Goal: Communication & Community: Share content

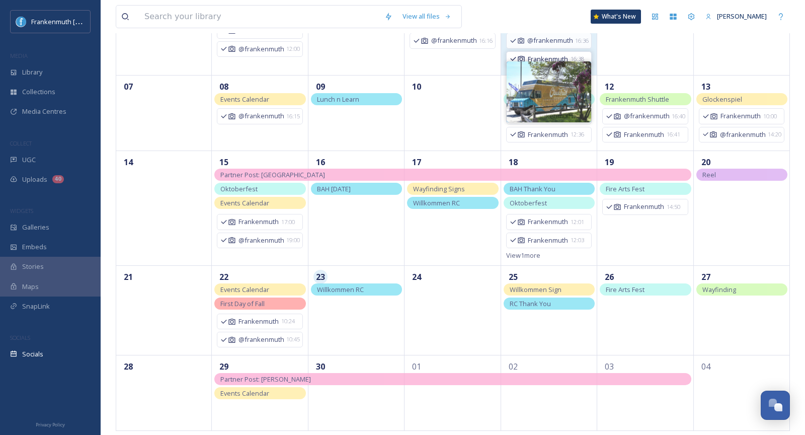
scroll to position [136, 0]
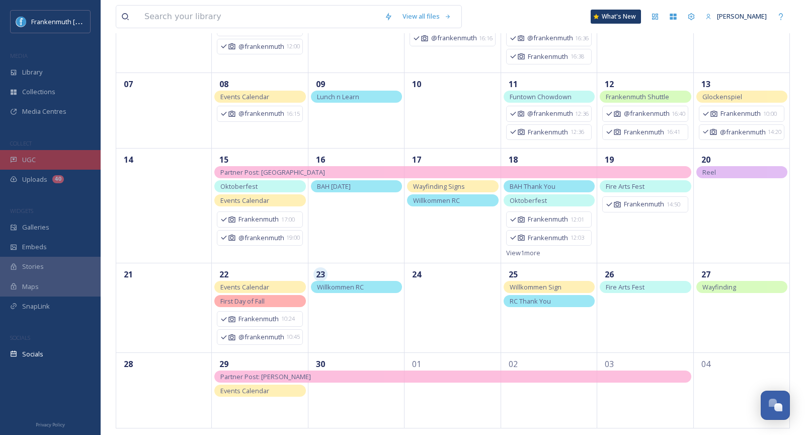
click at [49, 158] on div "UGC" at bounding box center [50, 160] width 101 height 20
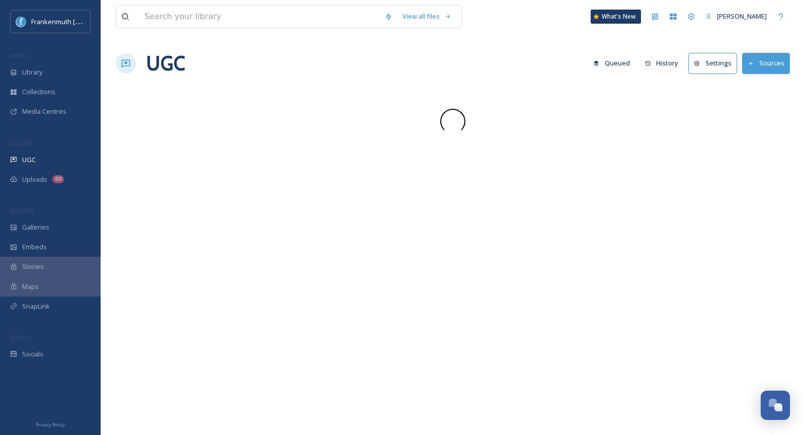
click at [49, 158] on div "UGC" at bounding box center [50, 160] width 101 height 20
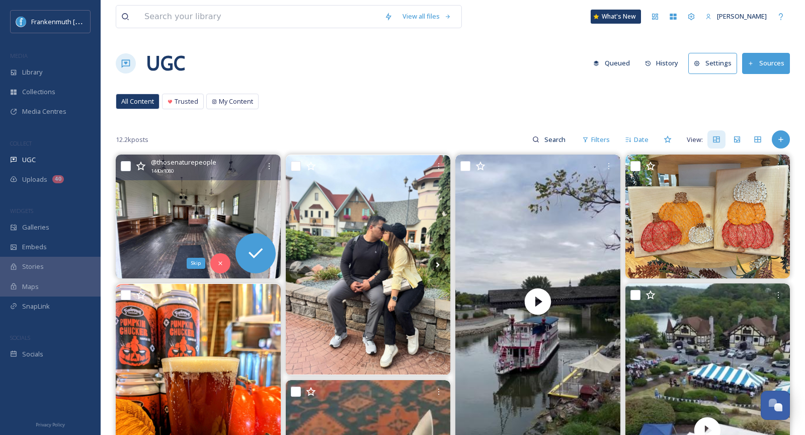
click at [218, 223] on img at bounding box center [198, 216] width 165 height 124
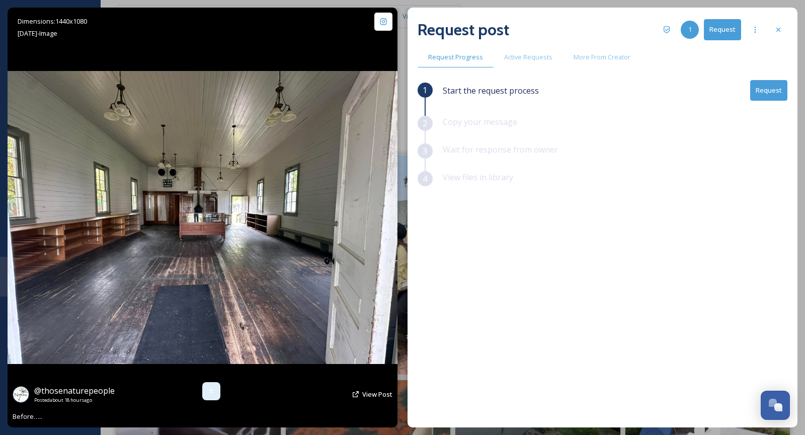
click at [210, 386] on div at bounding box center [211, 391] width 18 height 18
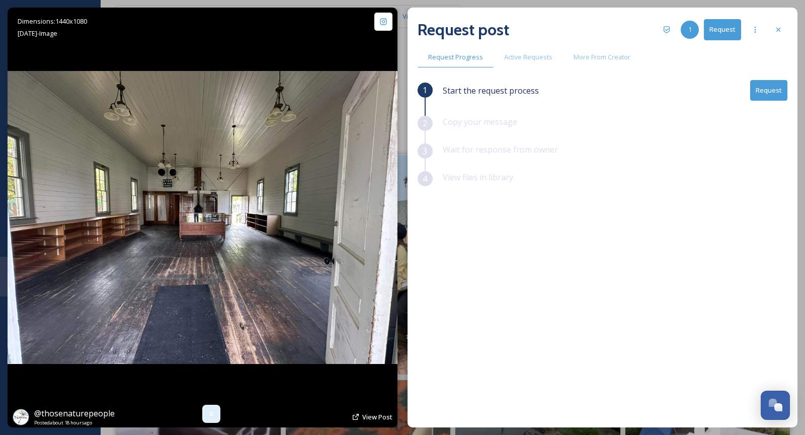
click at [209, 416] on icon at bounding box center [211, 414] width 8 height 8
click at [782, 26] on icon at bounding box center [778, 30] width 8 height 8
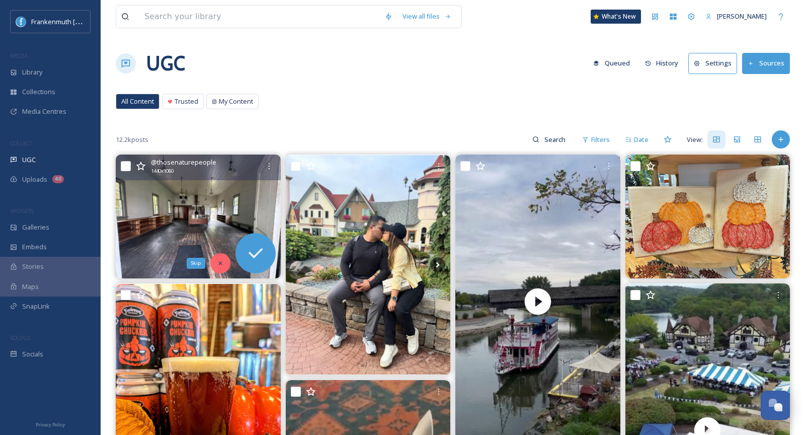
click at [225, 266] on div "Skip" at bounding box center [220, 263] width 20 height 20
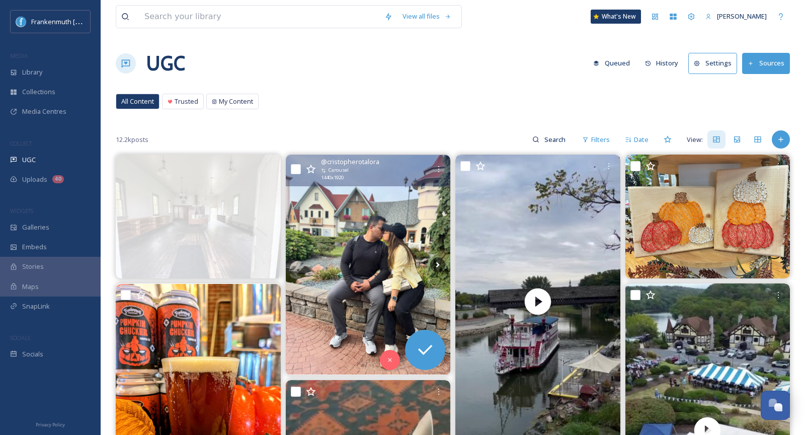
click at [372, 262] on img at bounding box center [368, 265] width 165 height 220
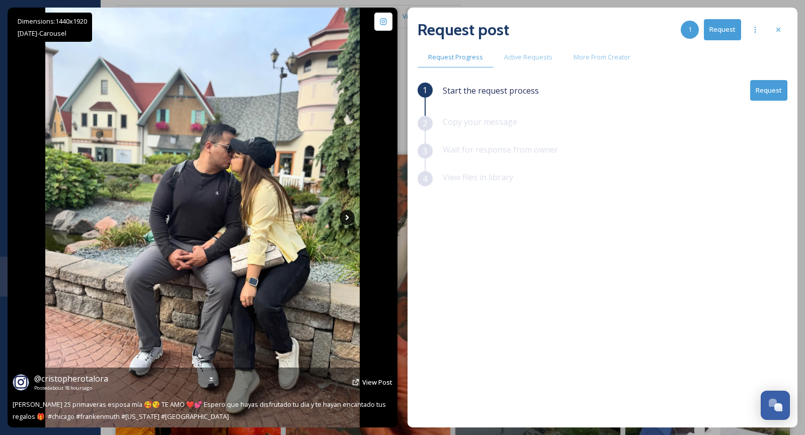
click at [352, 220] on icon at bounding box center [347, 217] width 15 height 15
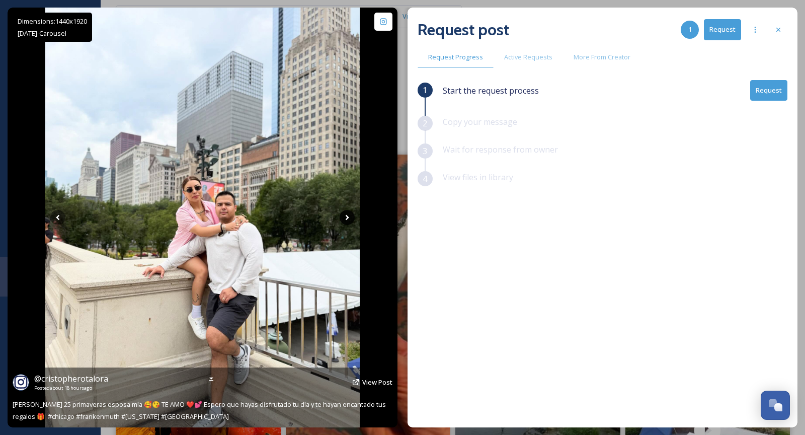
click at [348, 217] on icon at bounding box center [348, 218] width 4 height 6
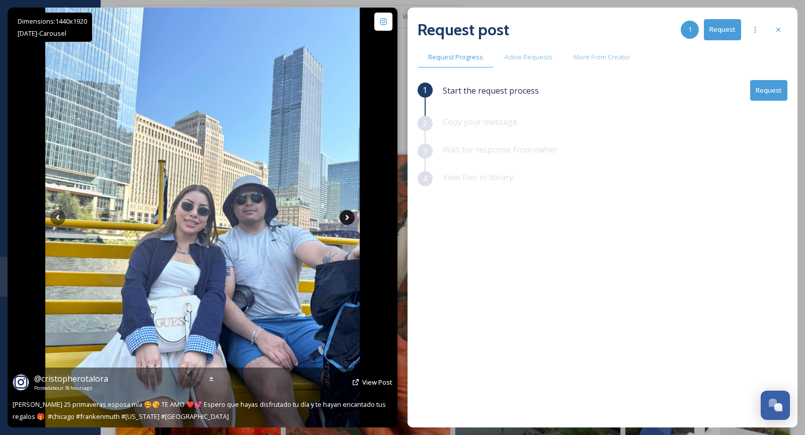
click at [348, 217] on icon at bounding box center [348, 218] width 4 height 6
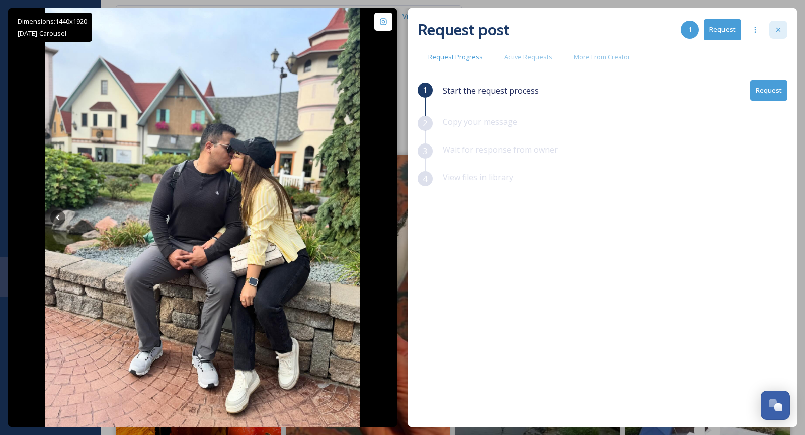
click at [773, 32] on div at bounding box center [778, 30] width 18 height 18
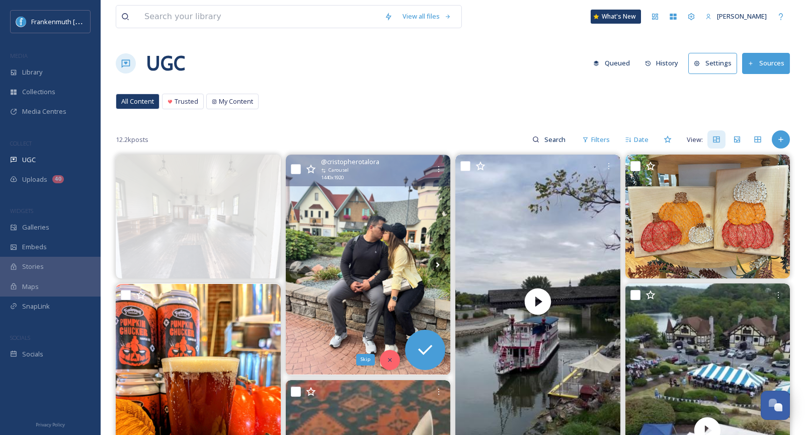
click at [383, 354] on div "Skip" at bounding box center [390, 360] width 20 height 20
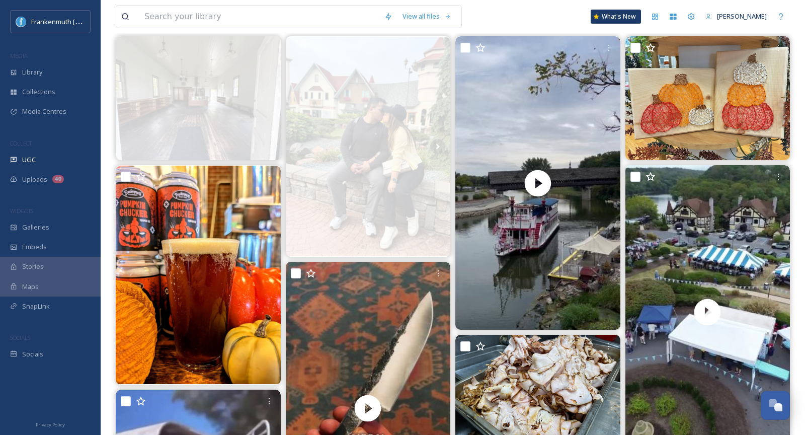
scroll to position [143, 0]
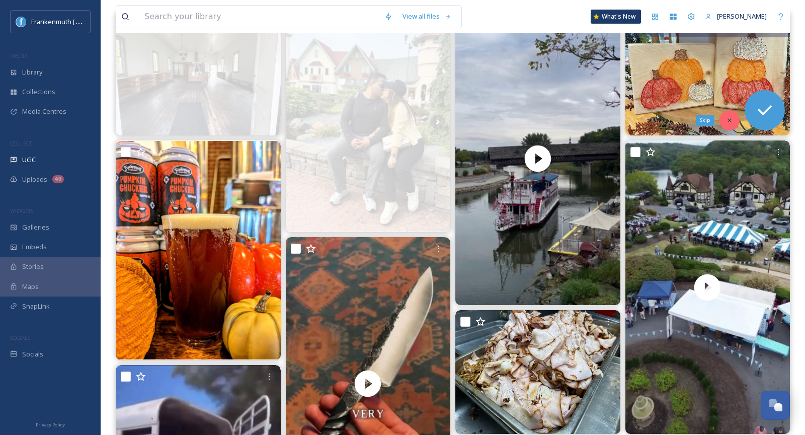
click at [730, 119] on icon at bounding box center [730, 120] width 4 height 4
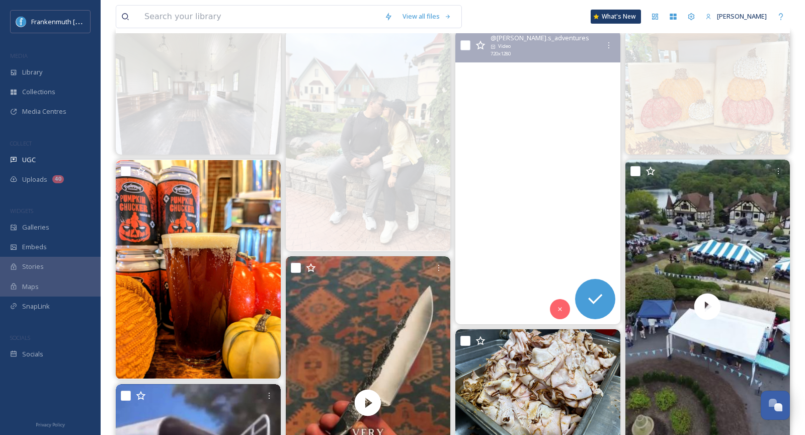
scroll to position [127, 0]
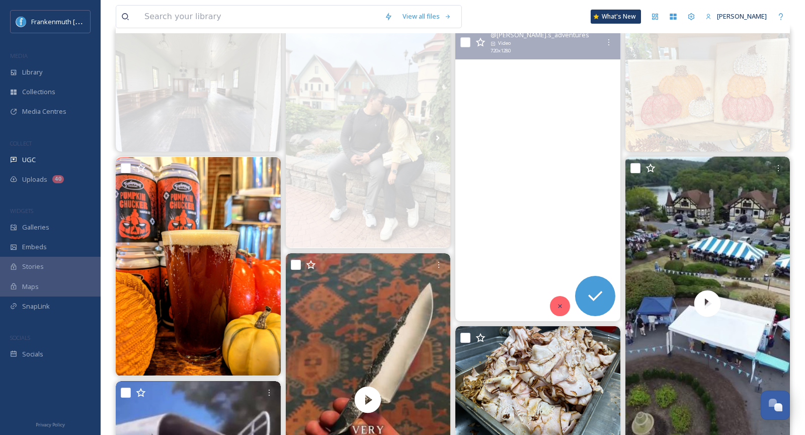
click at [559, 307] on icon at bounding box center [560, 305] width 7 height 7
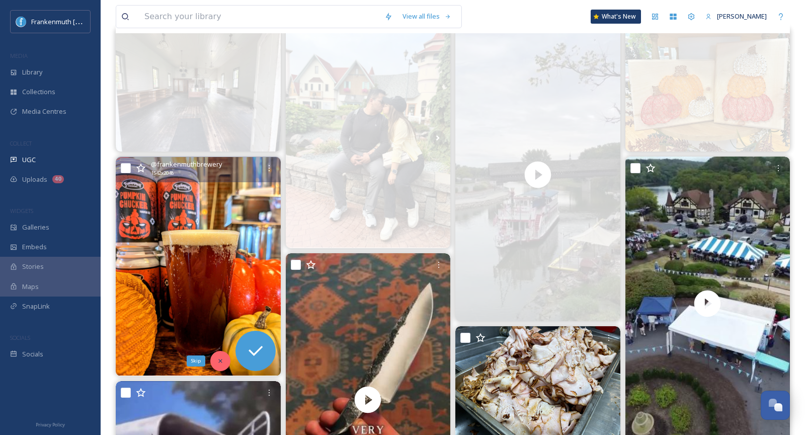
click at [219, 364] on div "Skip" at bounding box center [220, 361] width 20 height 20
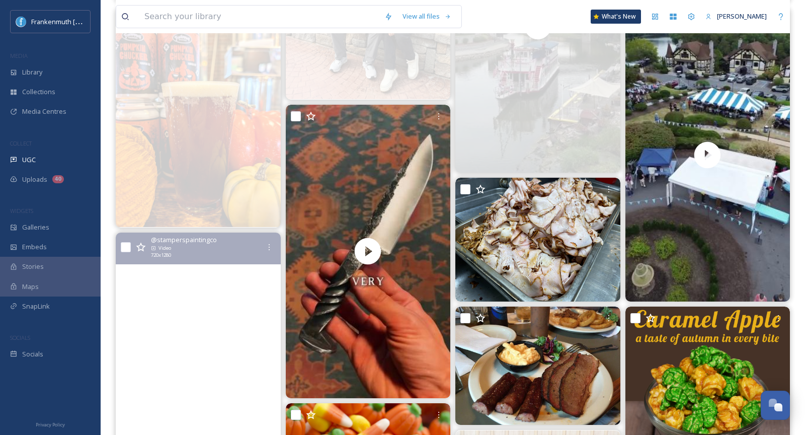
scroll to position [373, 0]
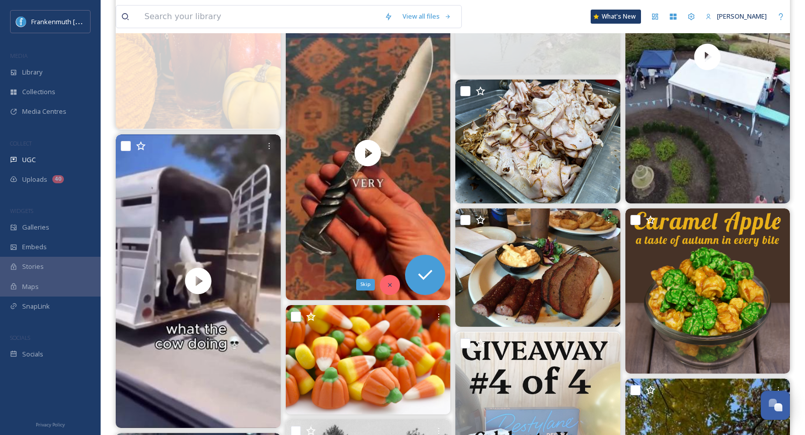
click at [392, 284] on icon at bounding box center [389, 284] width 7 height 7
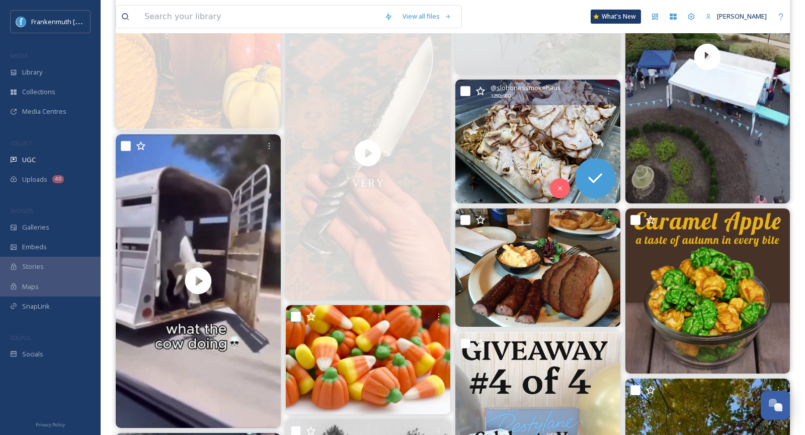
click at [559, 176] on img at bounding box center [537, 142] width 165 height 124
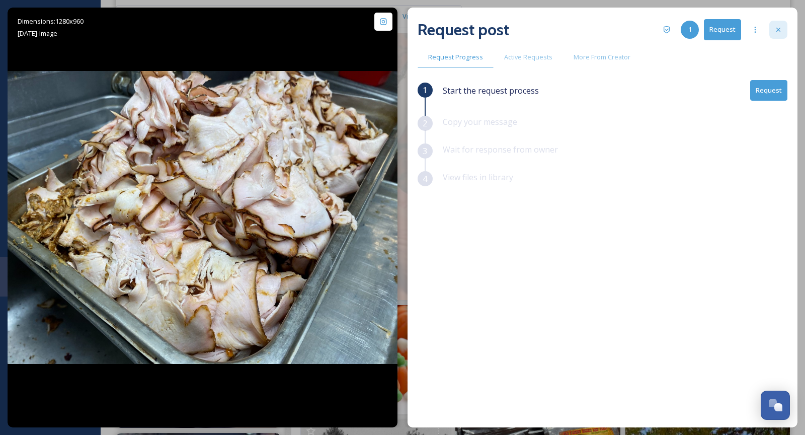
click at [776, 32] on icon at bounding box center [778, 30] width 8 height 8
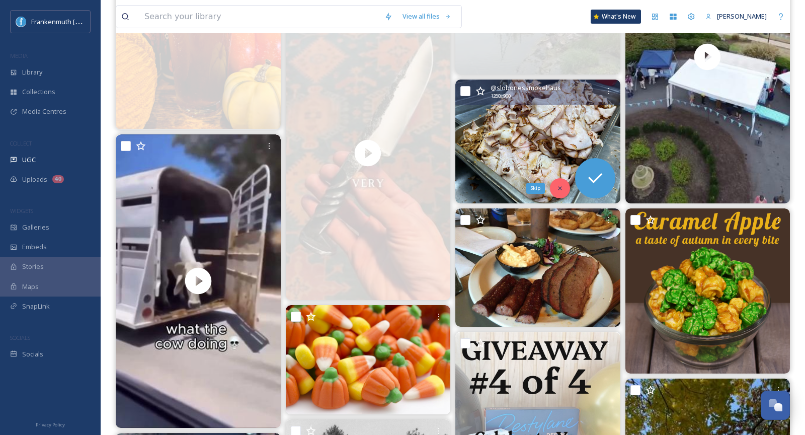
click at [562, 185] on icon at bounding box center [560, 188] width 7 height 7
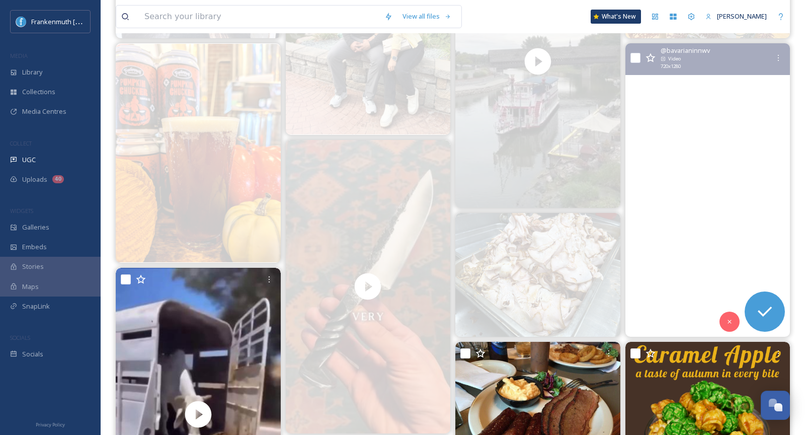
scroll to position [237, 0]
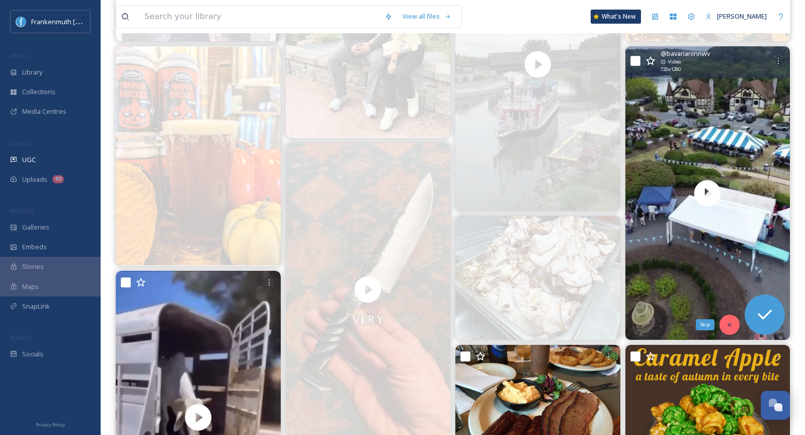
click at [729, 323] on icon at bounding box center [730, 325] width 4 height 4
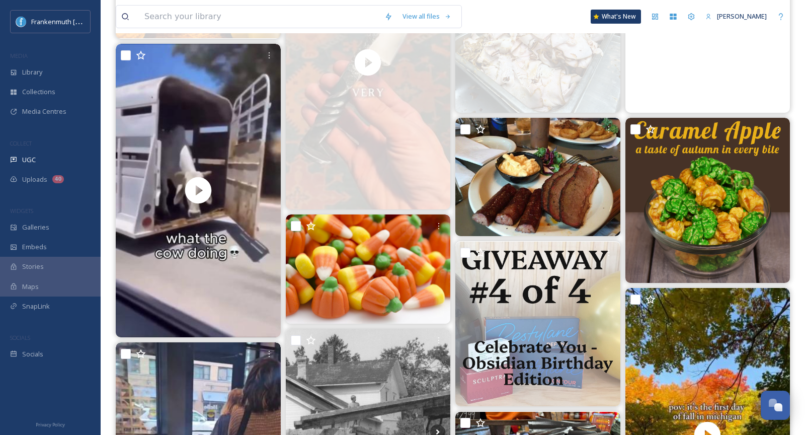
scroll to position [466, 0]
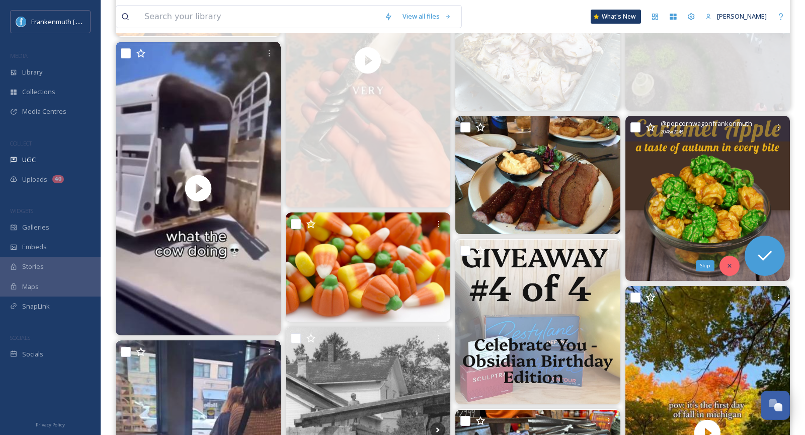
click at [730, 257] on div "Skip" at bounding box center [730, 266] width 20 height 20
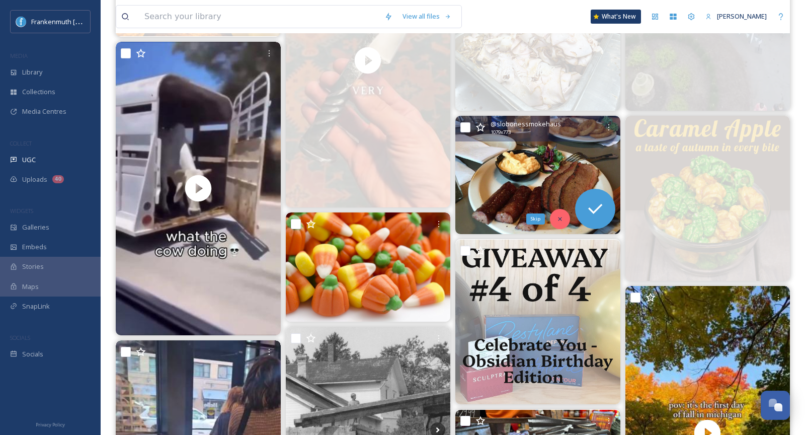
click at [555, 220] on div "Skip" at bounding box center [560, 219] width 20 height 20
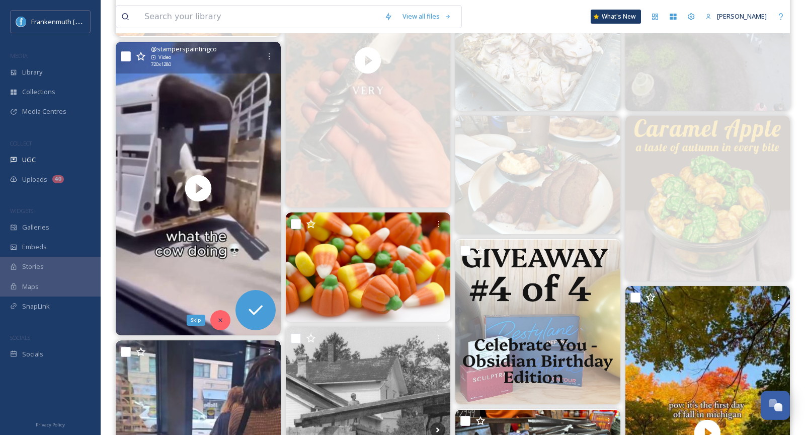
click at [216, 319] on div "Skip" at bounding box center [220, 320] width 20 height 20
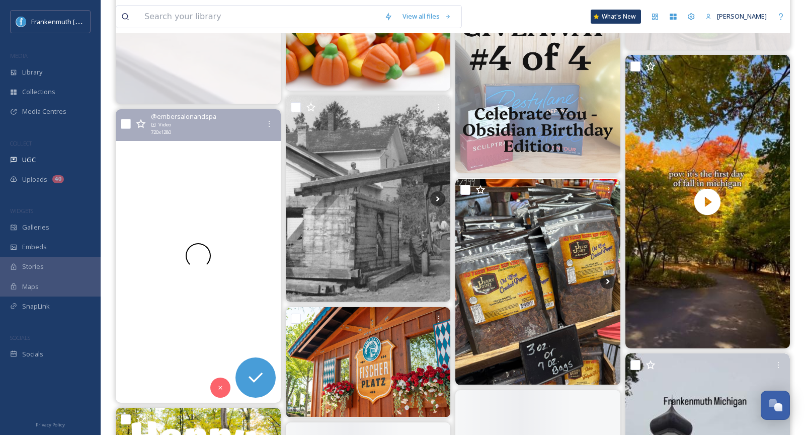
scroll to position [715, 0]
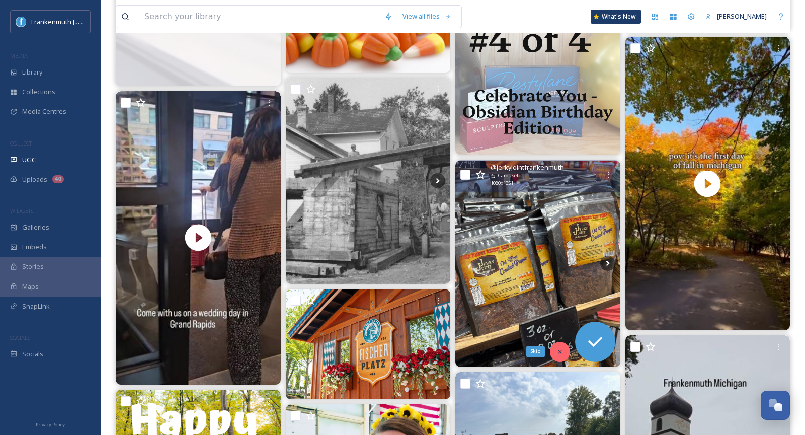
click at [559, 356] on div "Skip" at bounding box center [560, 352] width 20 height 20
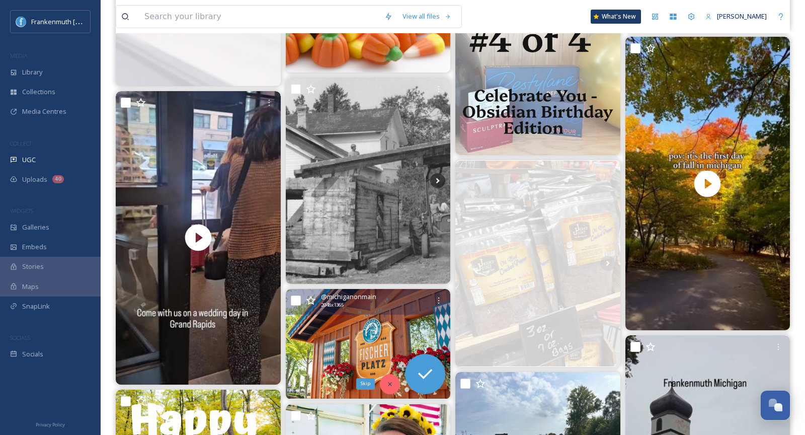
click at [382, 378] on div "Skip" at bounding box center [390, 384] width 20 height 20
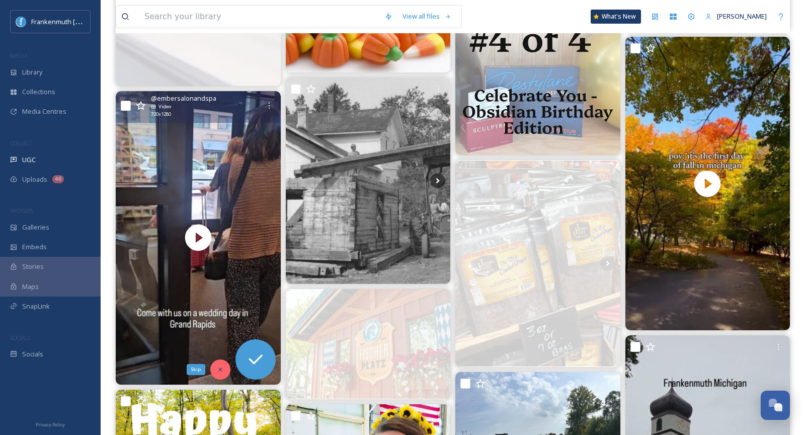
click at [216, 362] on div "Skip" at bounding box center [220, 369] width 20 height 20
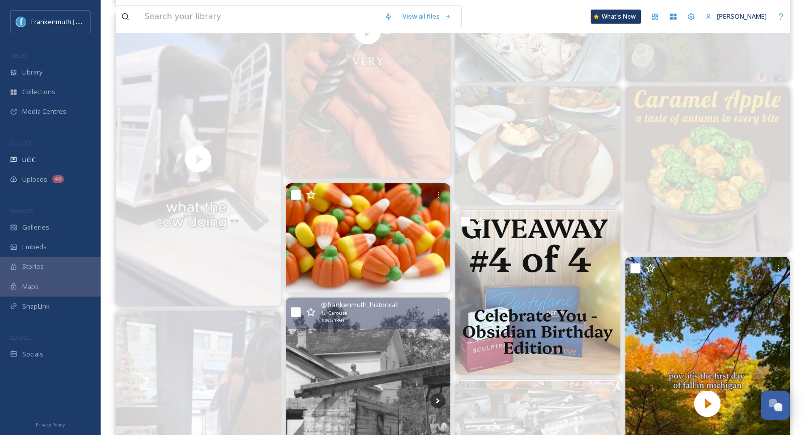
scroll to position [491, 0]
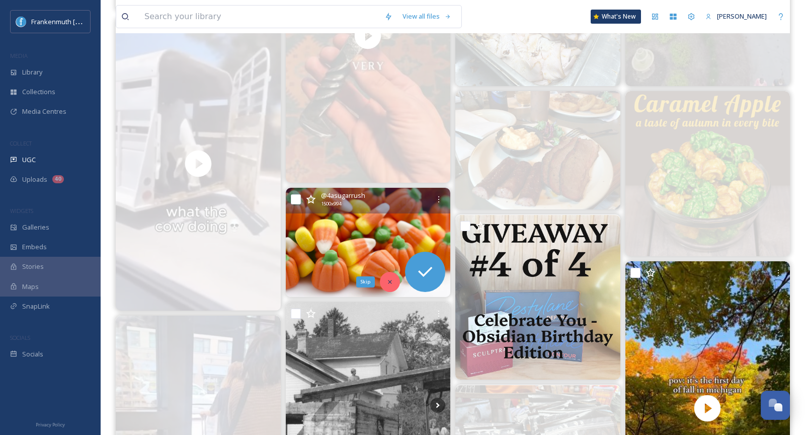
click at [390, 278] on icon at bounding box center [389, 281] width 7 height 7
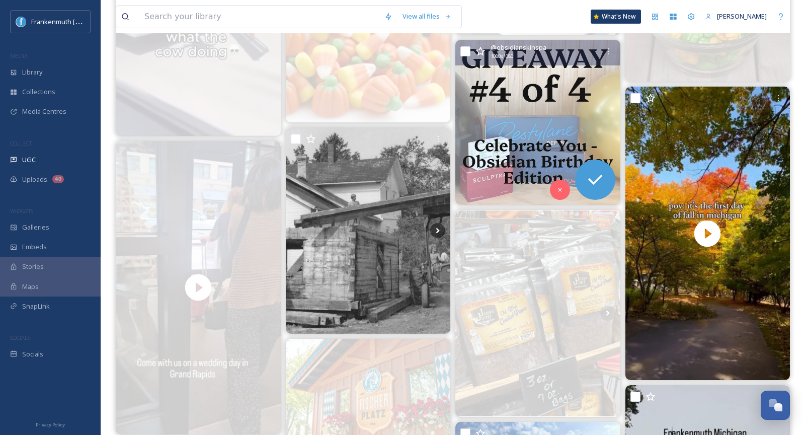
scroll to position [702, 0]
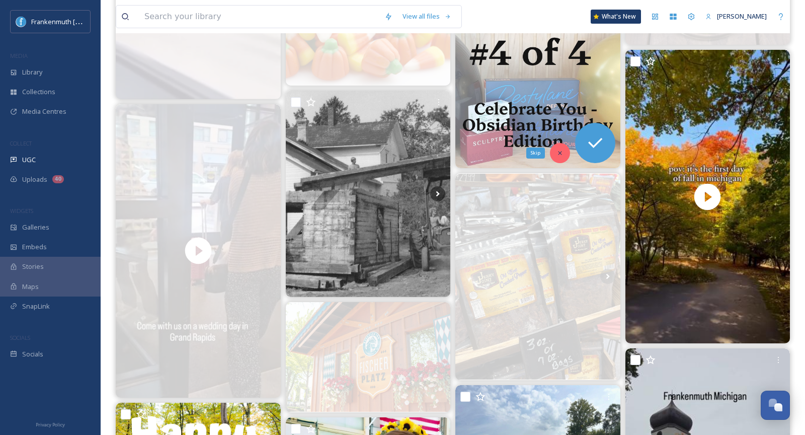
click at [565, 156] on div "Skip" at bounding box center [560, 153] width 20 height 20
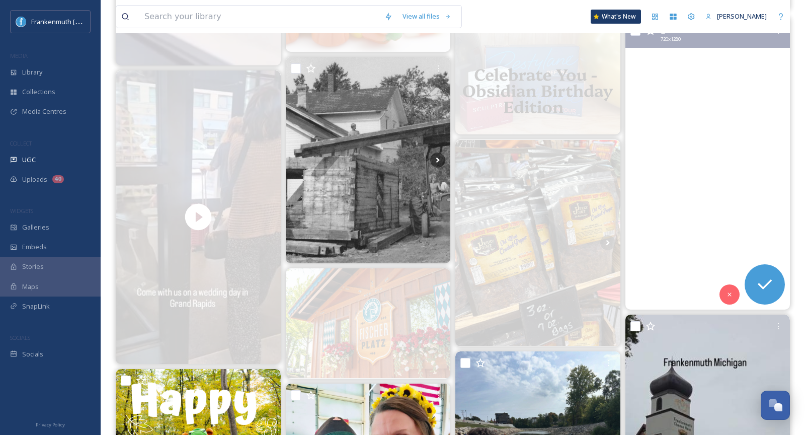
scroll to position [737, 0]
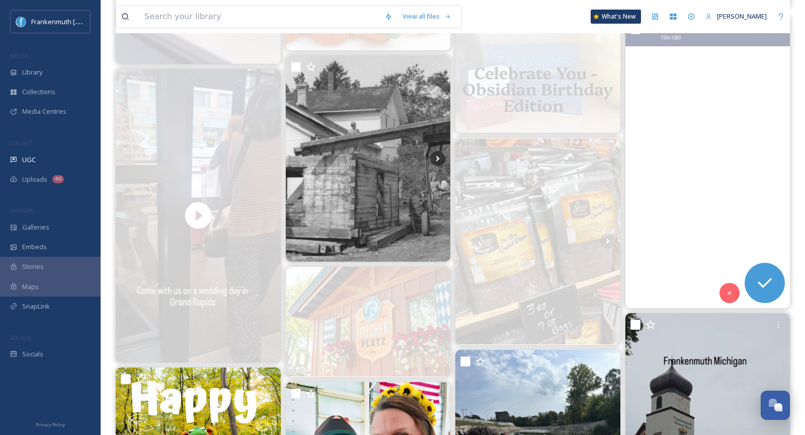
click at [733, 302] on video "Saying goodbye to summer is so bittersweet, but we can’t deny how excited we ar…" at bounding box center [707, 161] width 165 height 293
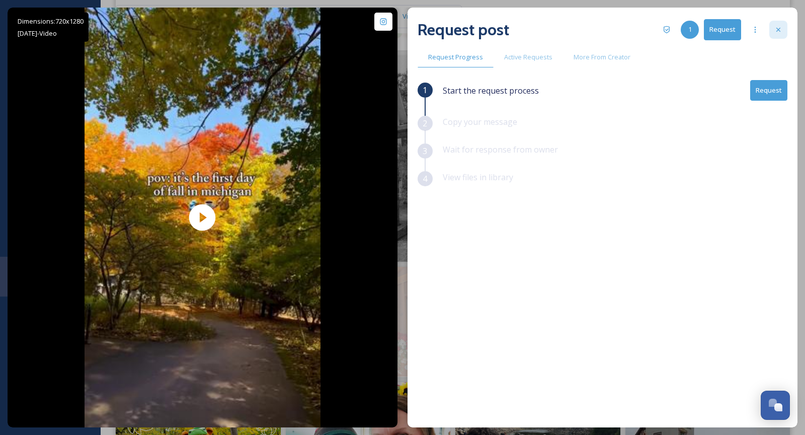
click at [778, 32] on icon at bounding box center [778, 30] width 8 height 8
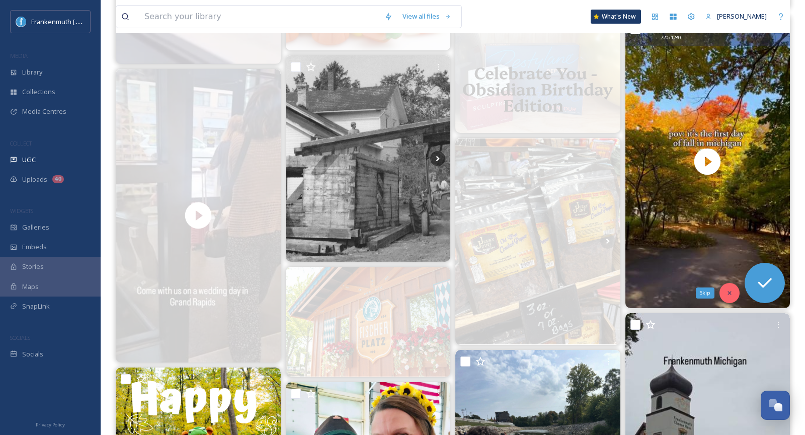
click at [730, 289] on icon at bounding box center [729, 292] width 7 height 7
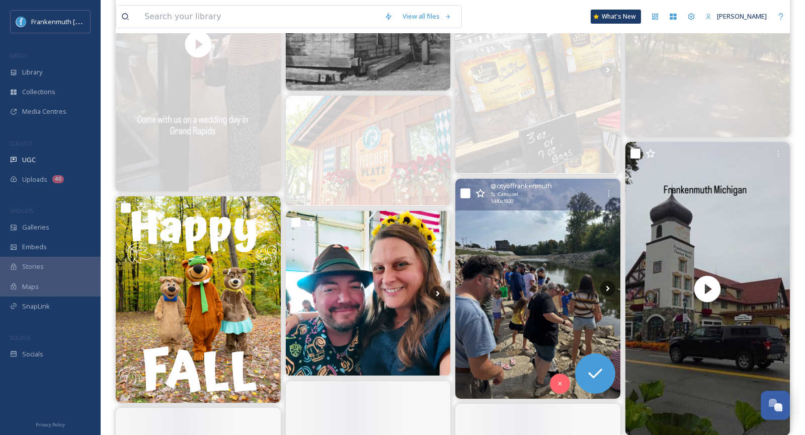
scroll to position [909, 0]
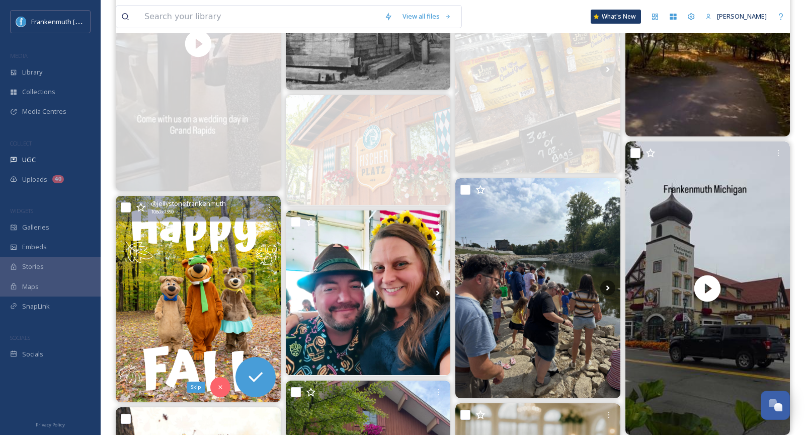
click at [220, 385] on icon at bounding box center [220, 386] width 7 height 7
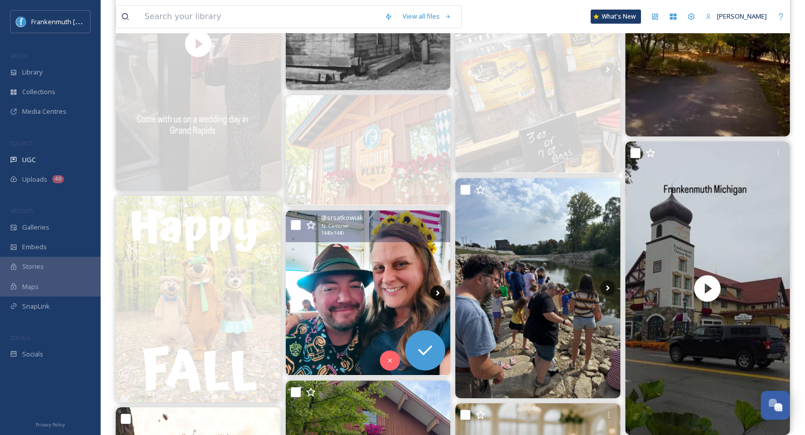
click at [441, 294] on icon at bounding box center [437, 292] width 15 height 15
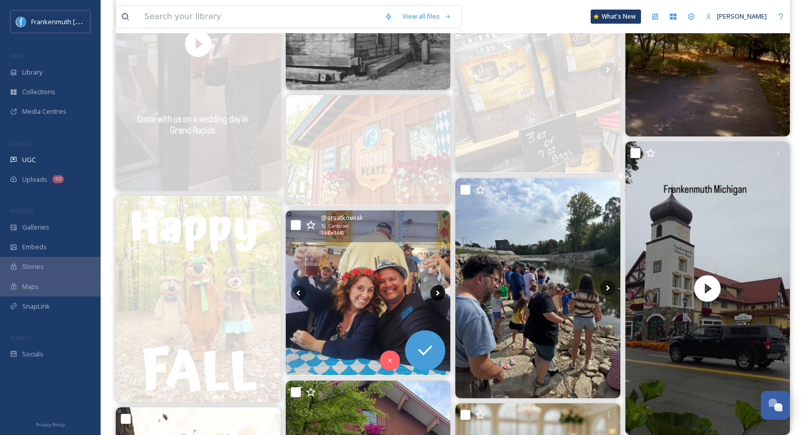
click at [437, 290] on icon at bounding box center [438, 293] width 4 height 6
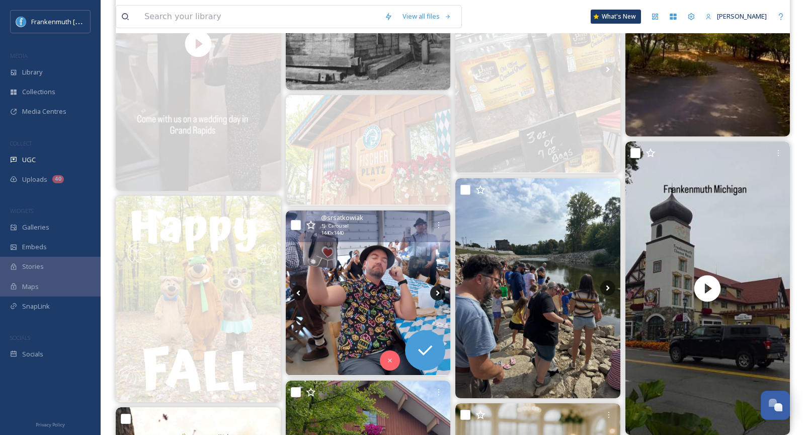
click at [437, 290] on icon at bounding box center [438, 293] width 4 height 6
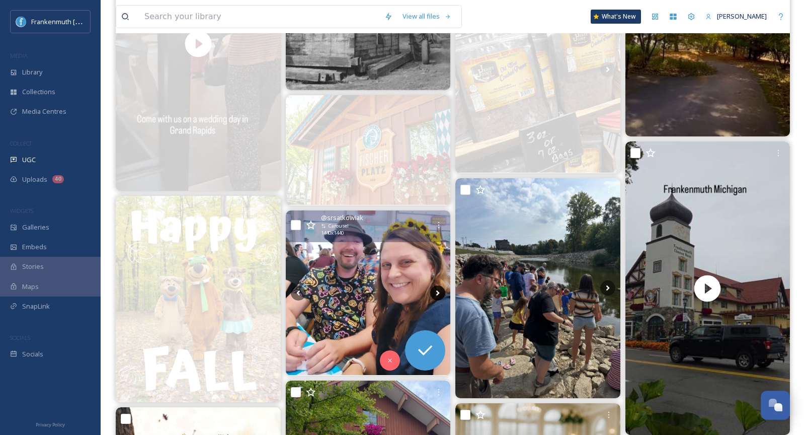
click at [437, 290] on icon at bounding box center [438, 293] width 4 height 6
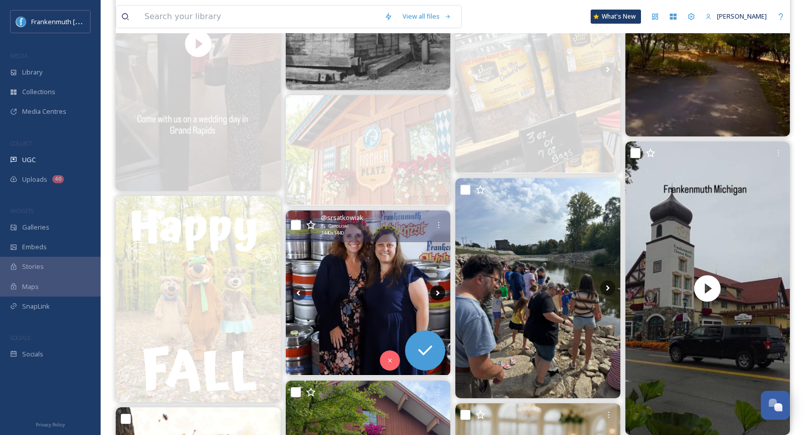
click at [435, 292] on icon at bounding box center [437, 292] width 15 height 15
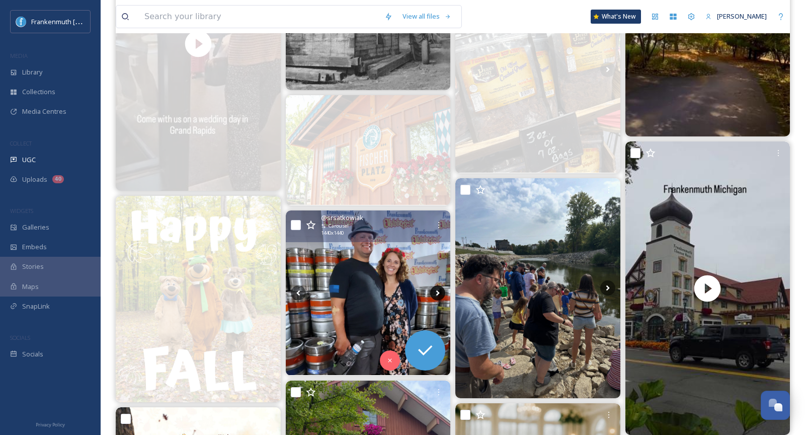
click at [435, 292] on icon at bounding box center [437, 292] width 15 height 15
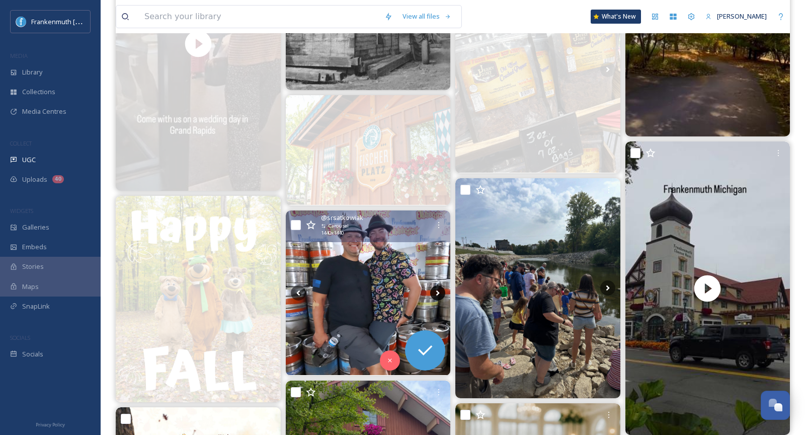
click at [435, 292] on icon at bounding box center [437, 292] width 15 height 15
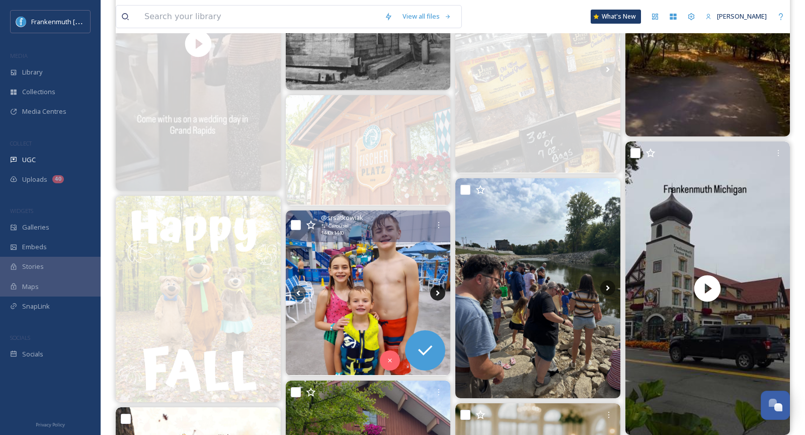
click at [435, 292] on icon at bounding box center [437, 292] width 15 height 15
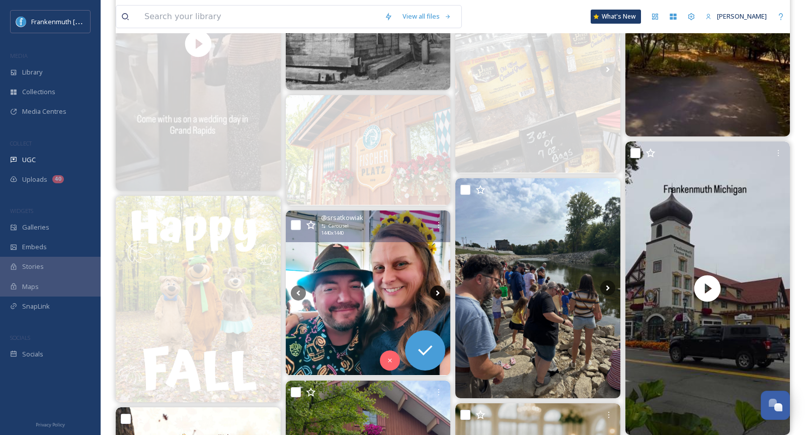
click at [435, 292] on icon at bounding box center [437, 292] width 15 height 15
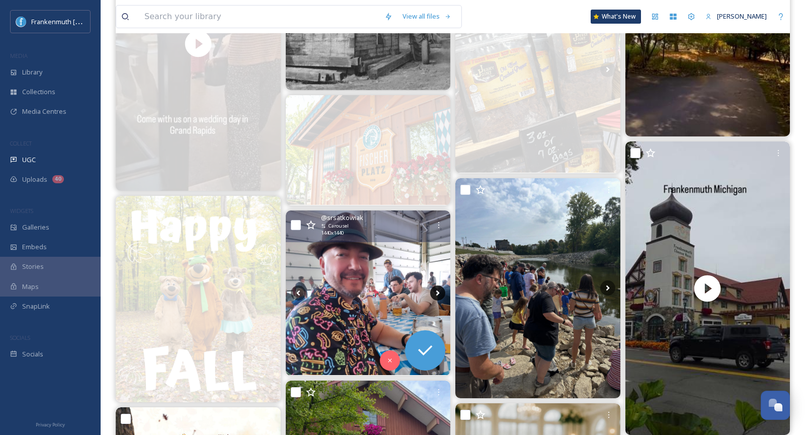
click at [435, 292] on icon at bounding box center [437, 292] width 15 height 15
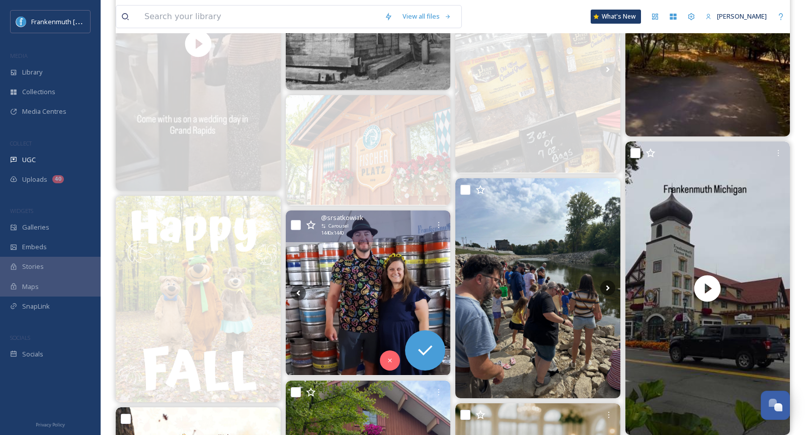
click at [371, 305] on img at bounding box center [368, 292] width 165 height 165
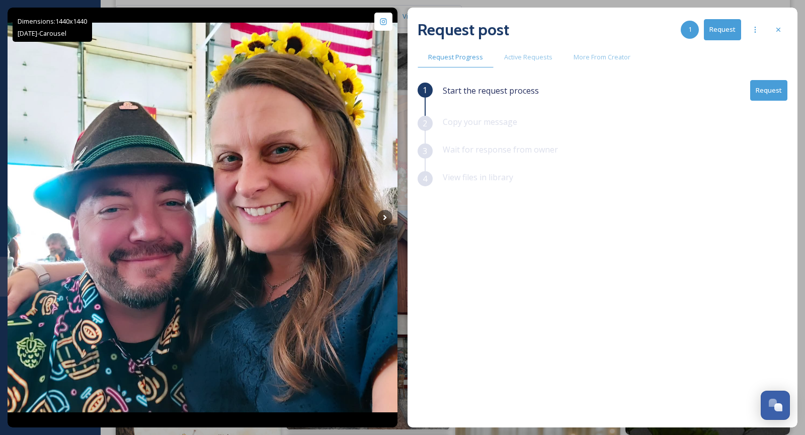
click at [765, 95] on button "Request" at bounding box center [768, 90] width 37 height 21
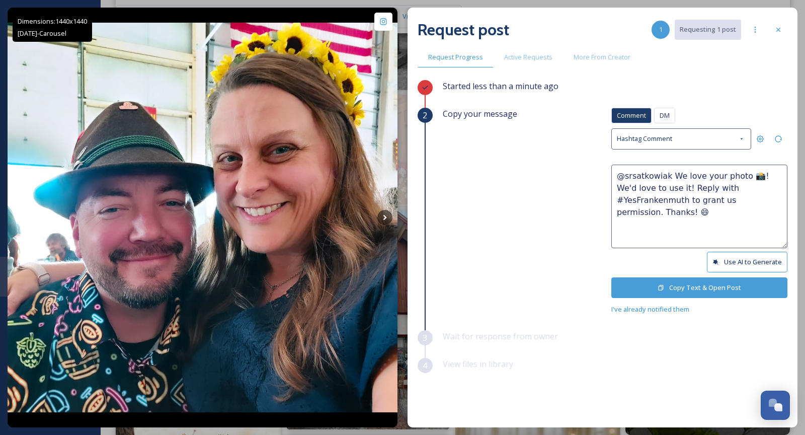
click at [739, 173] on textarea "@srsatkowiak We love your photo 📸! We'd love to use it! Reply with #YesFrankenm…" at bounding box center [699, 207] width 176 height 84
click at [665, 187] on textarea "@srsatkowiak We love your photos 📸! We'd love to use it! Reply with #YesFranken…" at bounding box center [699, 207] width 176 height 84
type textarea "@srsatkowiak We love your photos 📸! We'd love to use them! Reply with #YesFrank…"
click at [692, 282] on button "Copy Text & Open Post" at bounding box center [699, 287] width 176 height 21
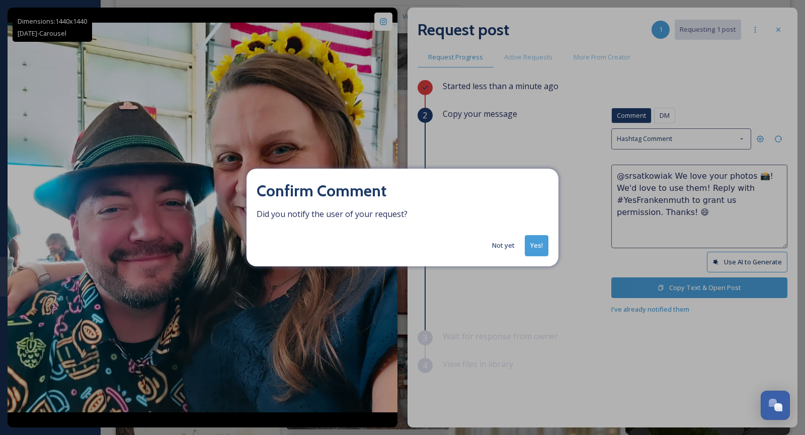
click at [540, 251] on button "Yes!" at bounding box center [537, 245] width 24 height 21
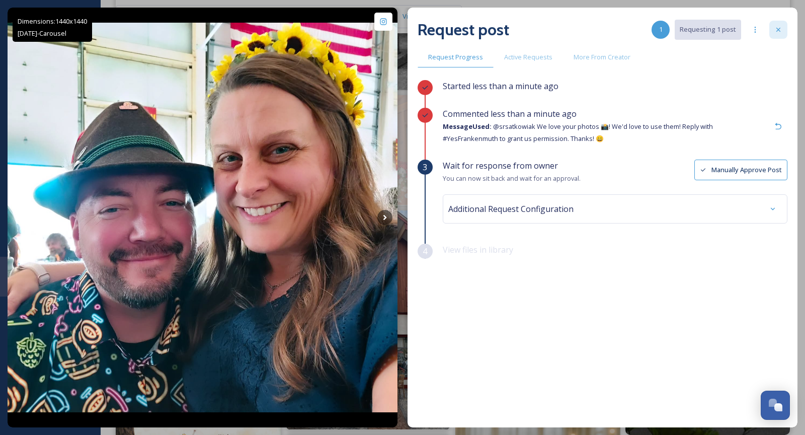
click at [773, 35] on div at bounding box center [778, 30] width 18 height 18
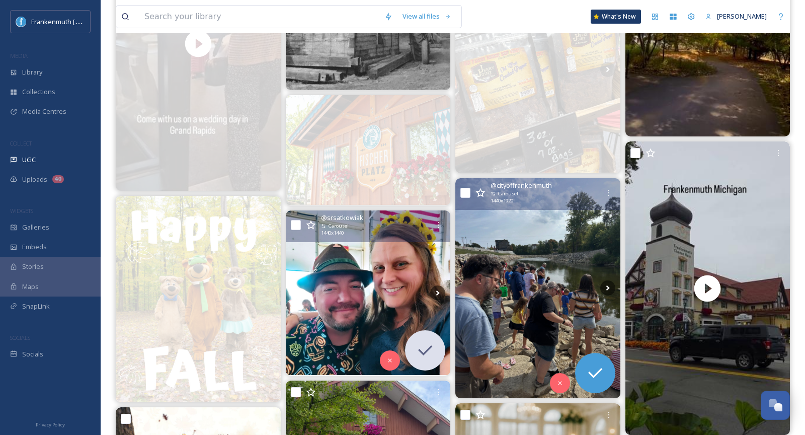
click at [562, 259] on img at bounding box center [537, 288] width 165 height 220
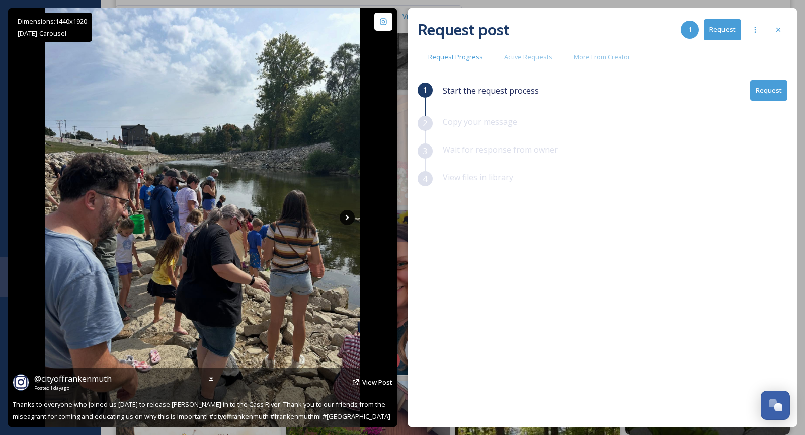
click at [346, 219] on icon at bounding box center [348, 218] width 4 height 6
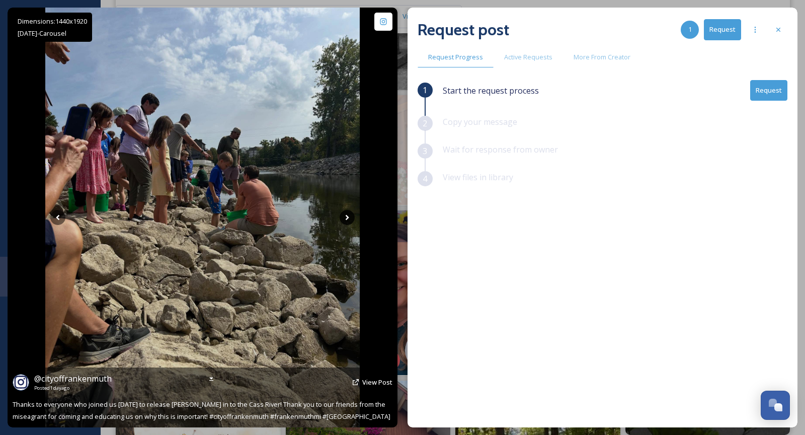
click at [346, 219] on icon at bounding box center [348, 218] width 4 height 6
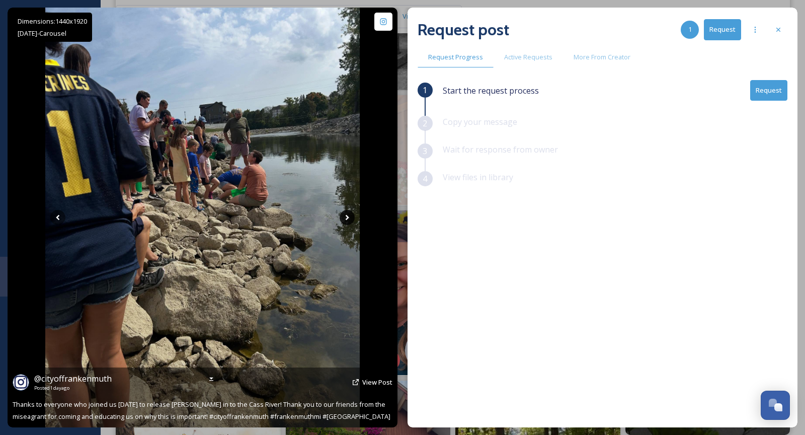
click at [346, 219] on icon at bounding box center [348, 218] width 4 height 6
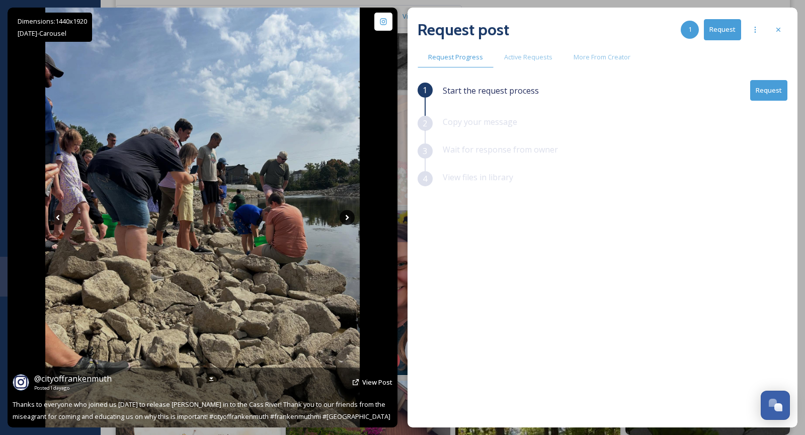
click at [346, 219] on icon at bounding box center [348, 218] width 4 height 6
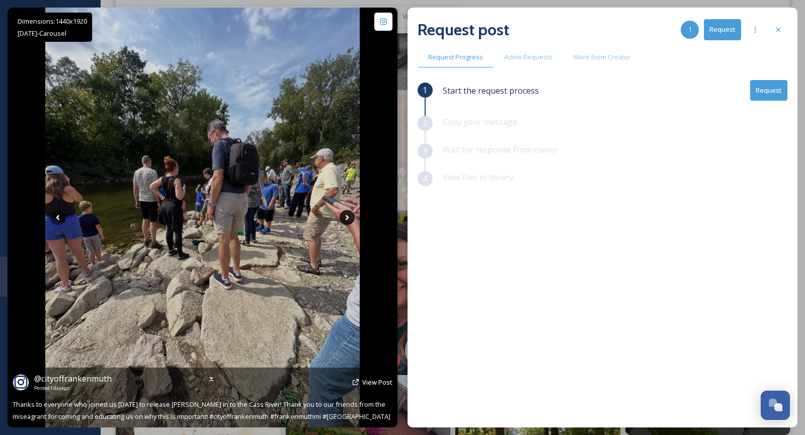
click at [346, 219] on icon at bounding box center [348, 218] width 4 height 6
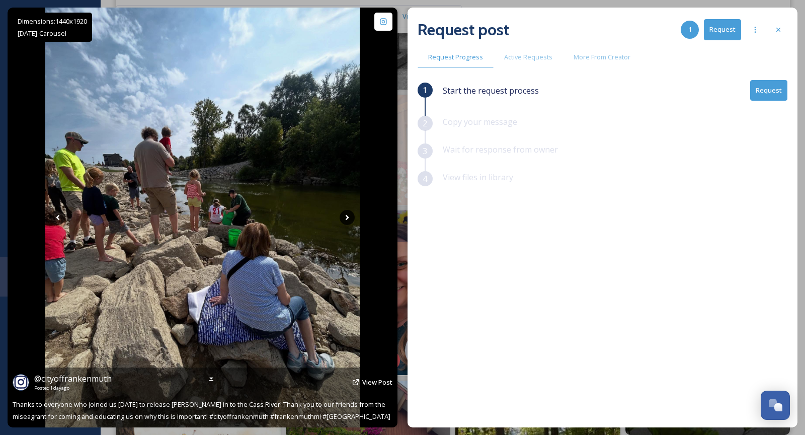
click at [346, 219] on icon at bounding box center [348, 218] width 4 height 6
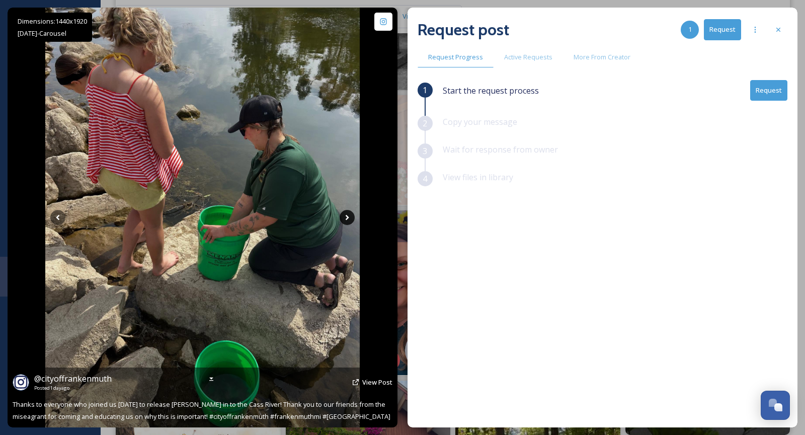
click at [346, 219] on icon at bounding box center [348, 218] width 4 height 6
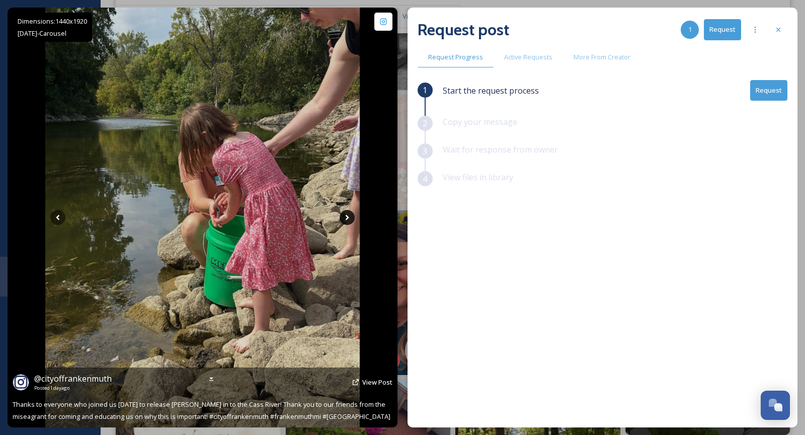
click at [346, 219] on icon at bounding box center [348, 218] width 4 height 6
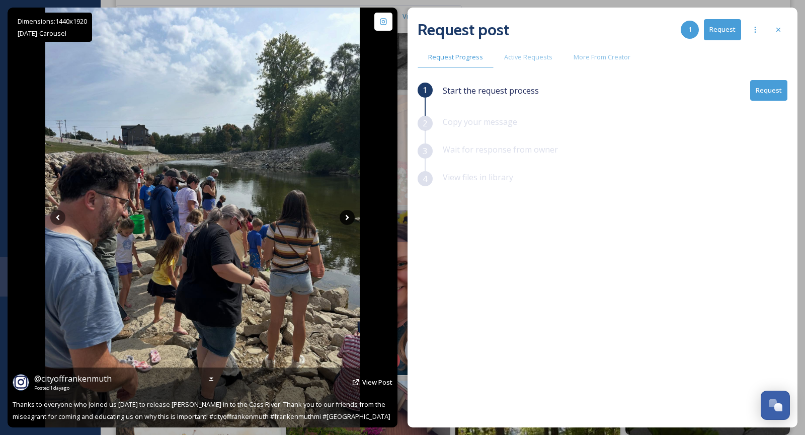
click at [346, 219] on icon at bounding box center [348, 218] width 4 height 6
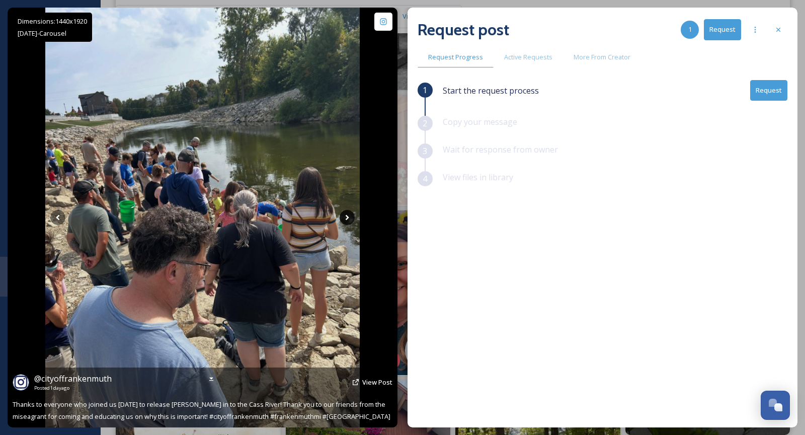
click at [346, 219] on icon at bounding box center [348, 218] width 4 height 6
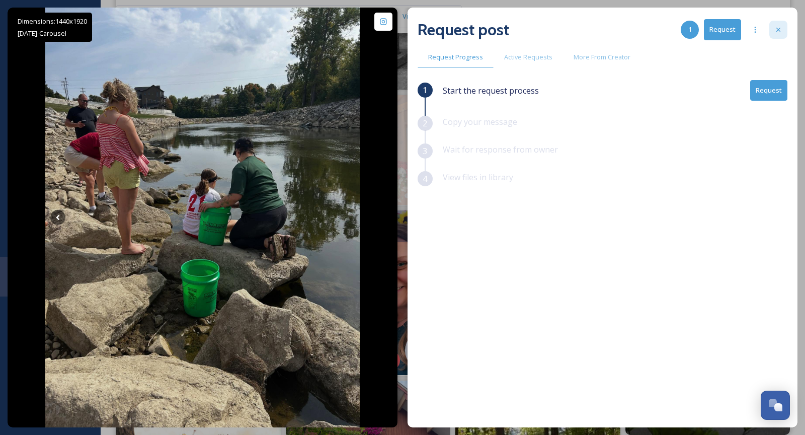
click at [778, 32] on icon at bounding box center [778, 30] width 8 height 8
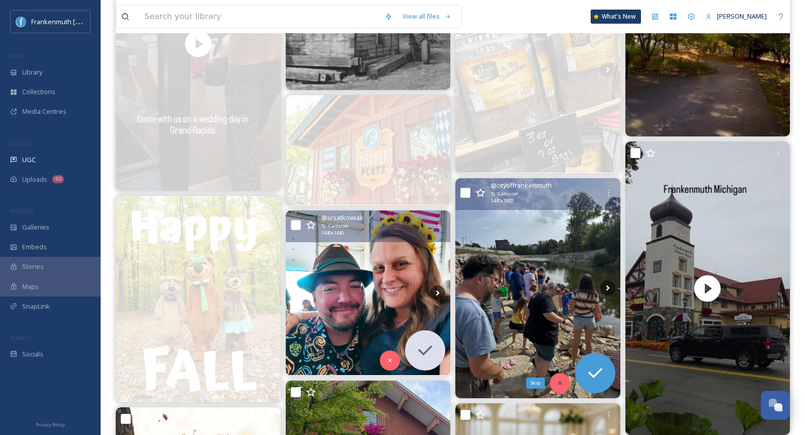
click at [557, 381] on icon at bounding box center [560, 382] width 7 height 7
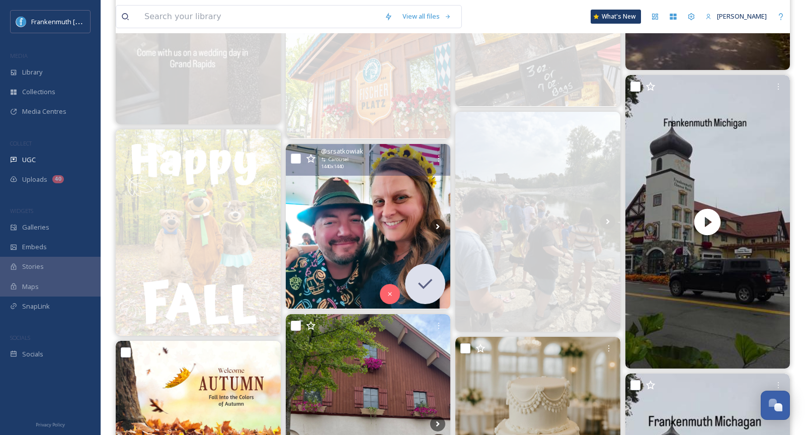
scroll to position [1003, 0]
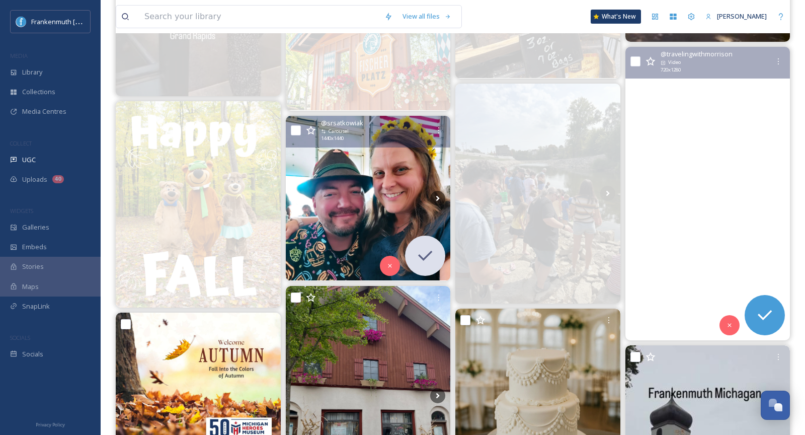
click at [714, 275] on video "Day trip to Frankenmuth Michigan. #frankenmuth #michigan #frankenmuthmichigan #…" at bounding box center [707, 193] width 165 height 293
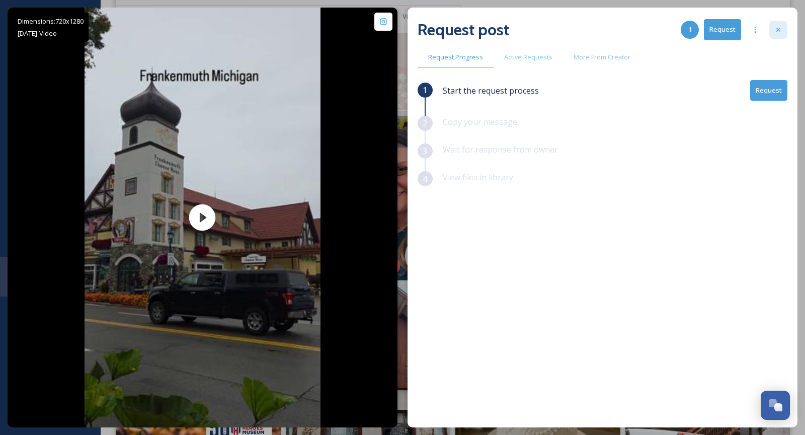
click at [781, 35] on div at bounding box center [778, 30] width 18 height 18
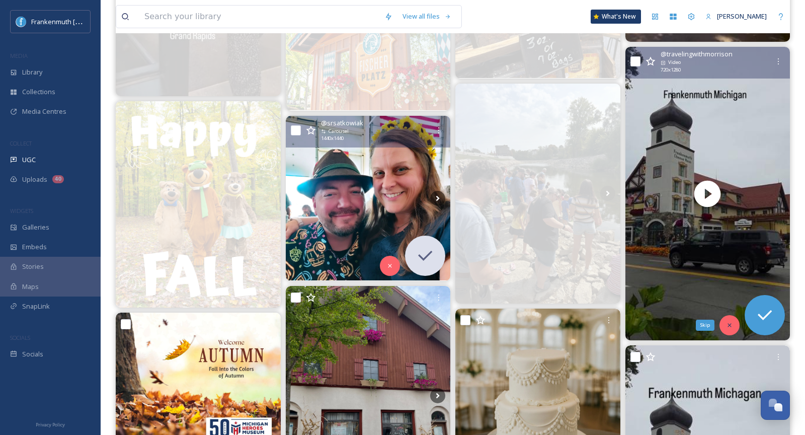
click at [729, 329] on div "Skip" at bounding box center [730, 325] width 20 height 20
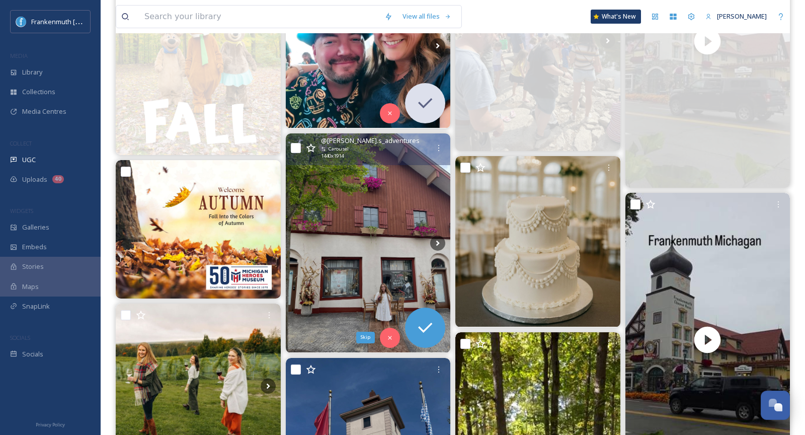
scroll to position [1157, 0]
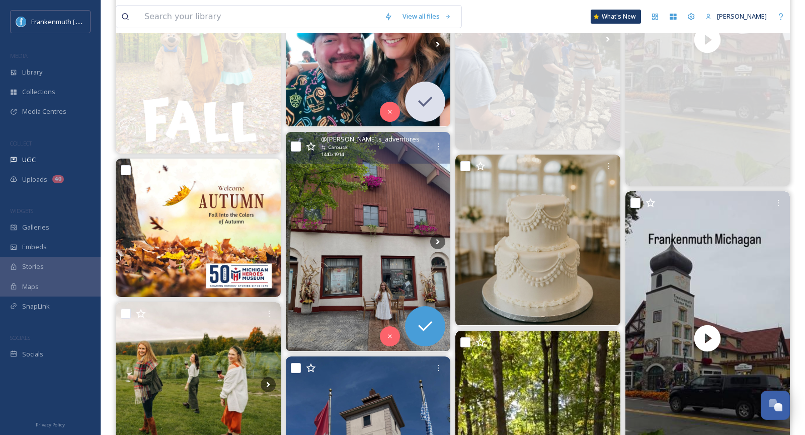
click at [374, 272] on img at bounding box center [368, 241] width 165 height 219
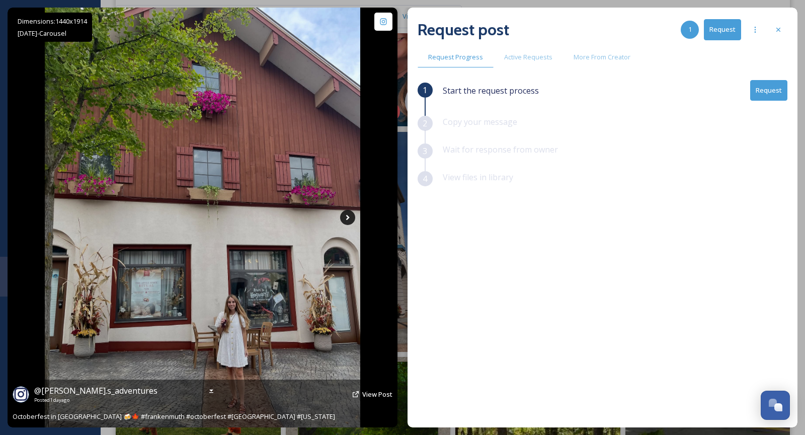
click at [350, 216] on icon at bounding box center [347, 217] width 15 height 15
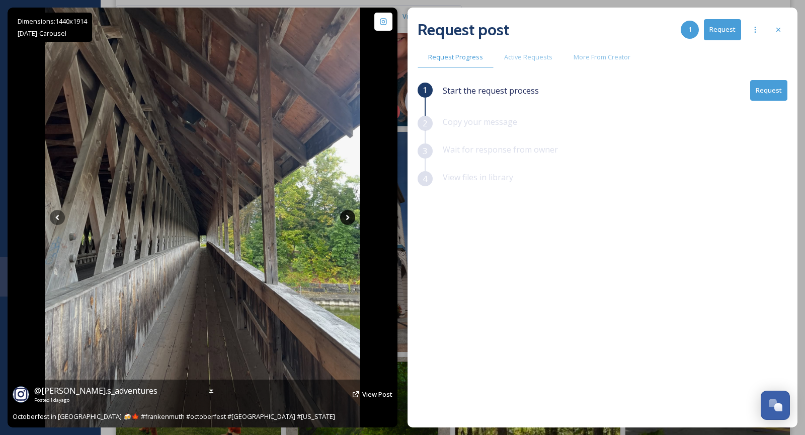
click at [348, 215] on icon at bounding box center [347, 217] width 15 height 15
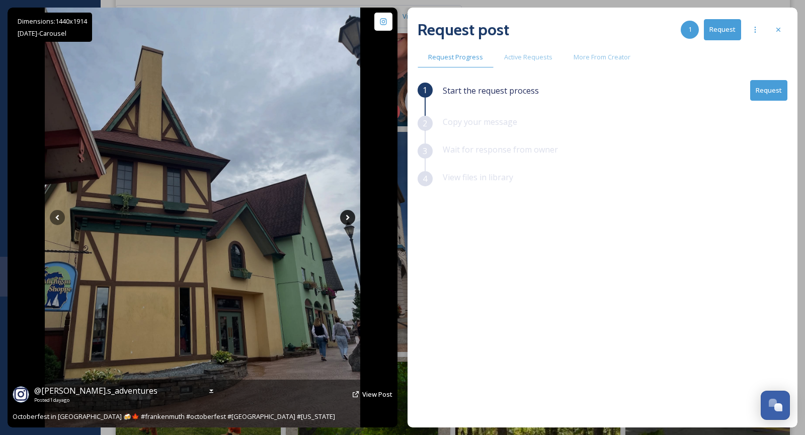
click at [348, 215] on icon at bounding box center [347, 217] width 15 height 15
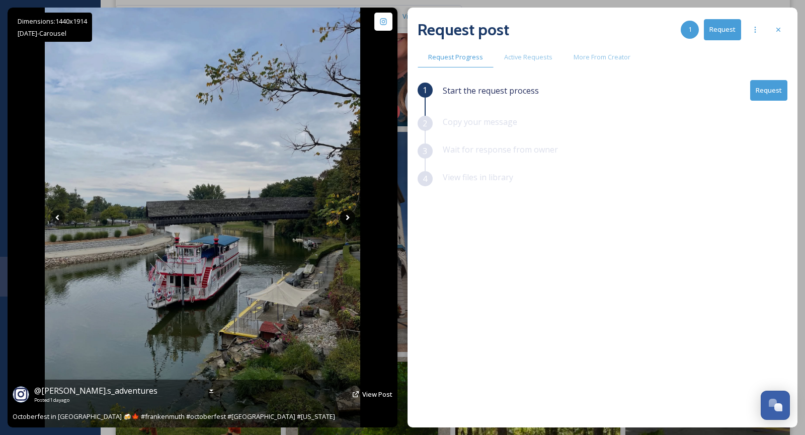
click at [348, 215] on icon at bounding box center [347, 217] width 15 height 15
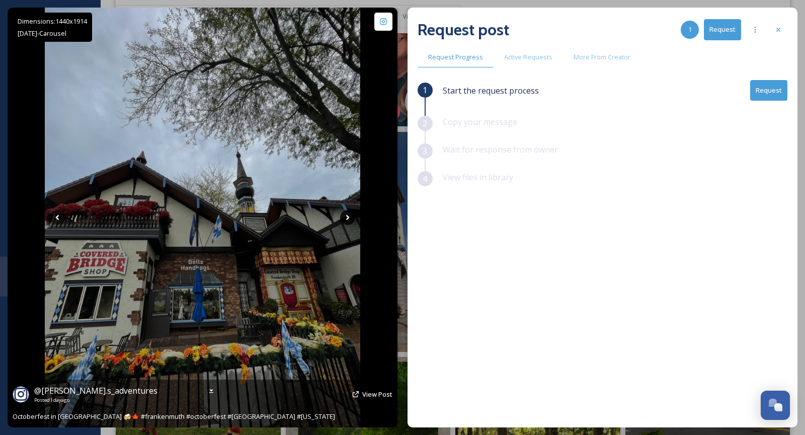
click at [348, 215] on icon at bounding box center [347, 217] width 15 height 15
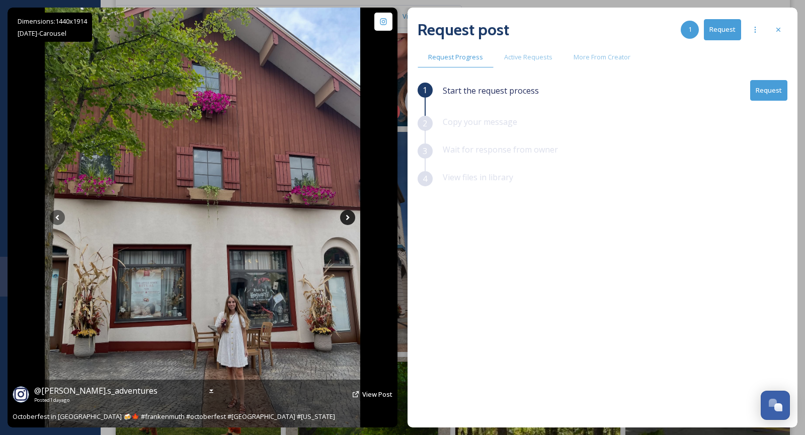
click at [348, 215] on icon at bounding box center [347, 217] width 15 height 15
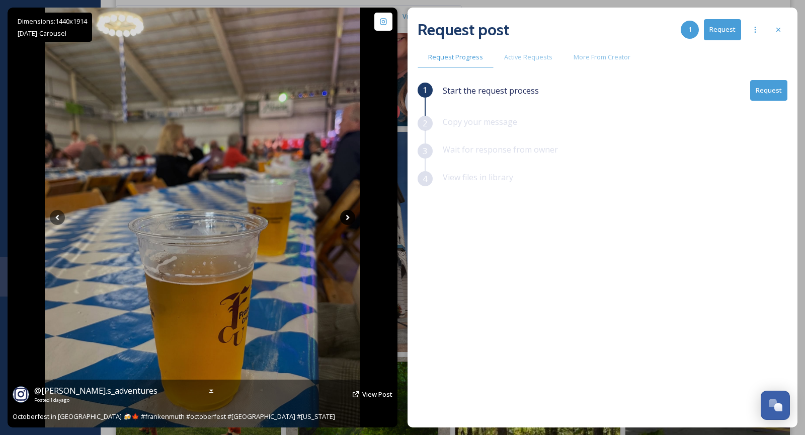
click at [348, 215] on icon at bounding box center [347, 217] width 15 height 15
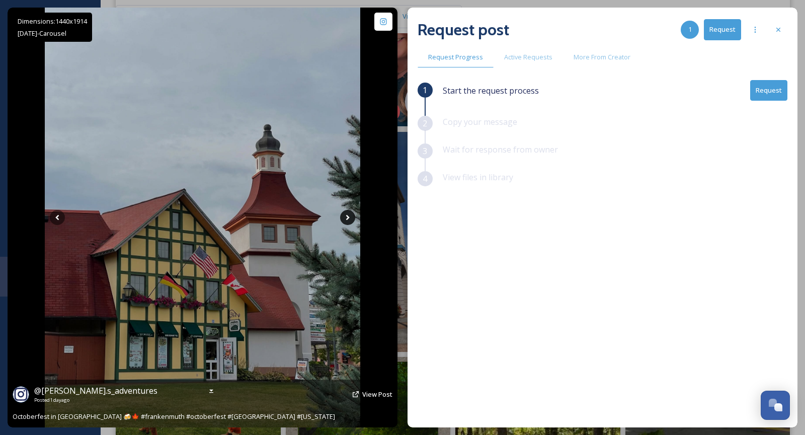
click at [348, 215] on icon at bounding box center [347, 217] width 15 height 15
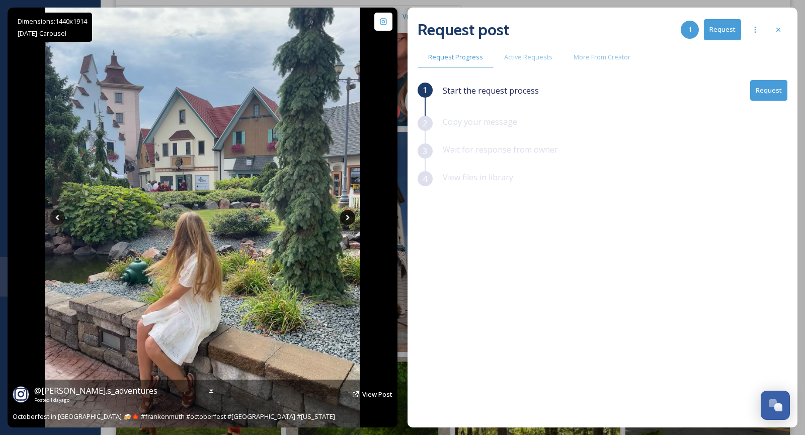
click at [348, 215] on icon at bounding box center [347, 217] width 15 height 15
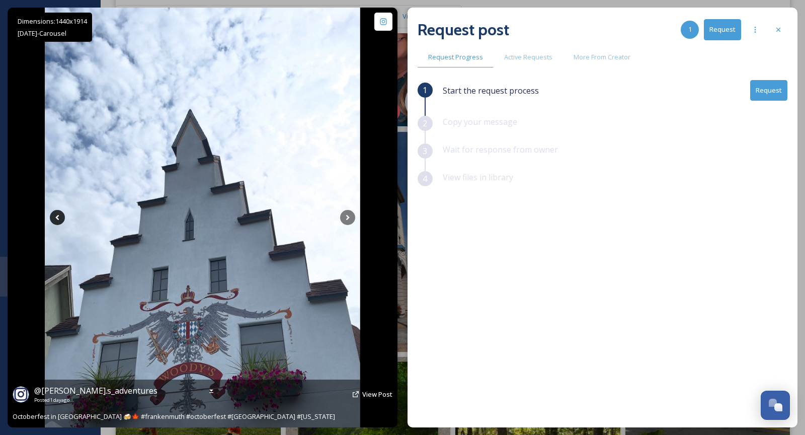
click at [59, 220] on icon at bounding box center [57, 217] width 15 height 15
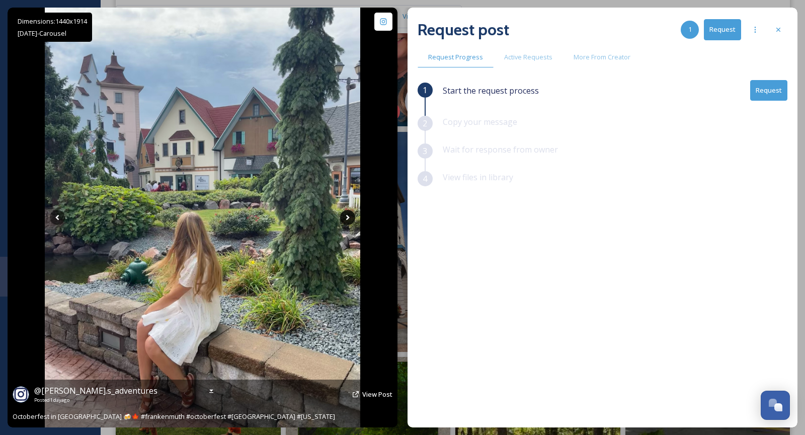
click at [347, 218] on icon at bounding box center [348, 218] width 4 height 6
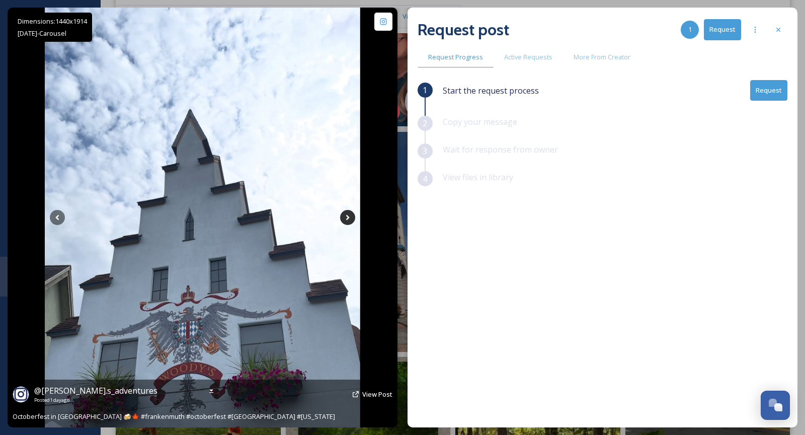
click at [347, 218] on icon at bounding box center [348, 218] width 4 height 6
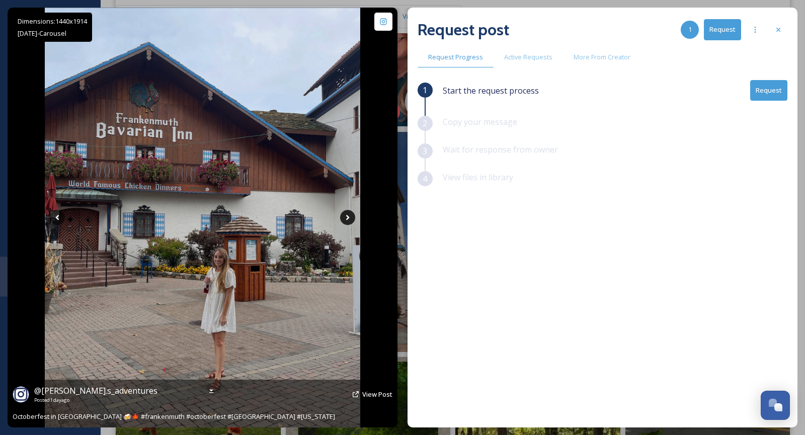
click at [347, 218] on icon at bounding box center [348, 218] width 4 height 6
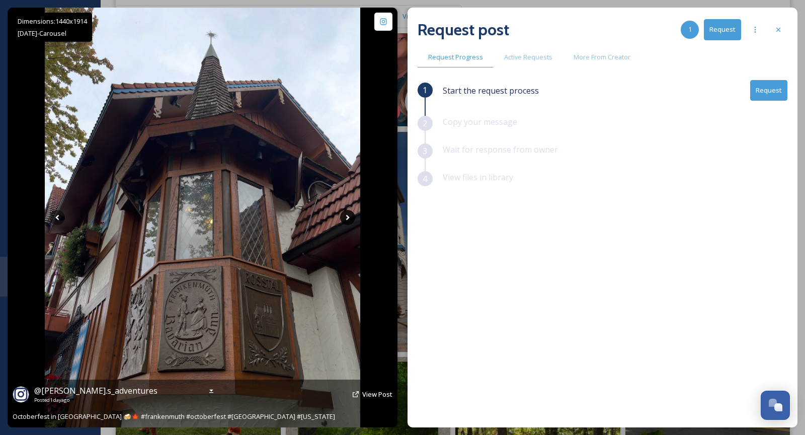
click at [347, 218] on icon at bounding box center [348, 218] width 4 height 6
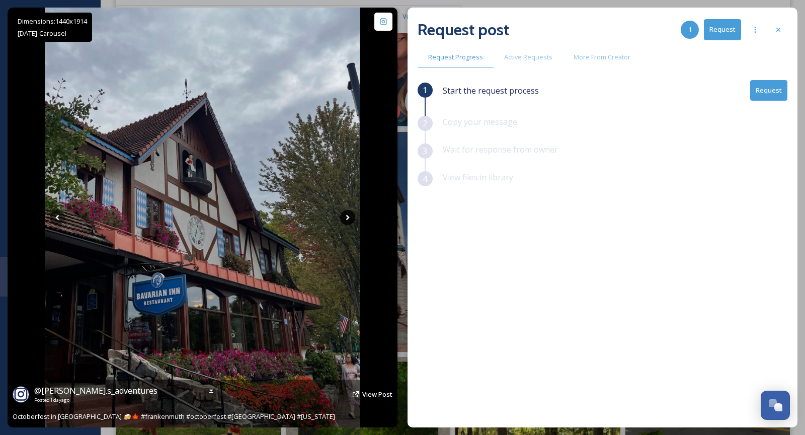
click at [347, 218] on icon at bounding box center [348, 218] width 4 height 6
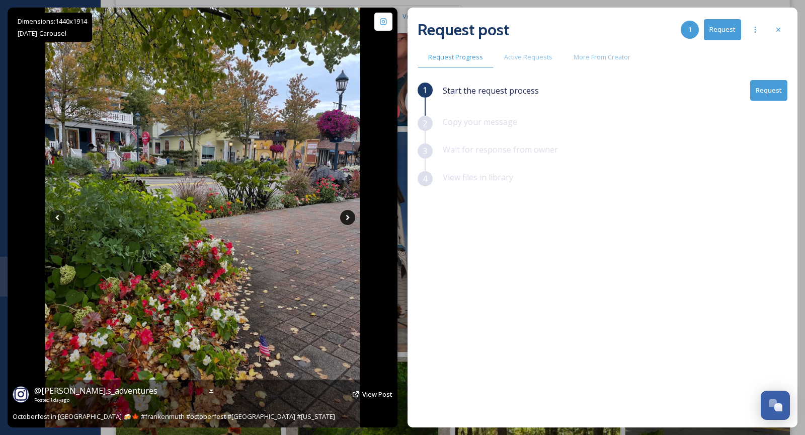
click at [347, 218] on icon at bounding box center [348, 218] width 4 height 6
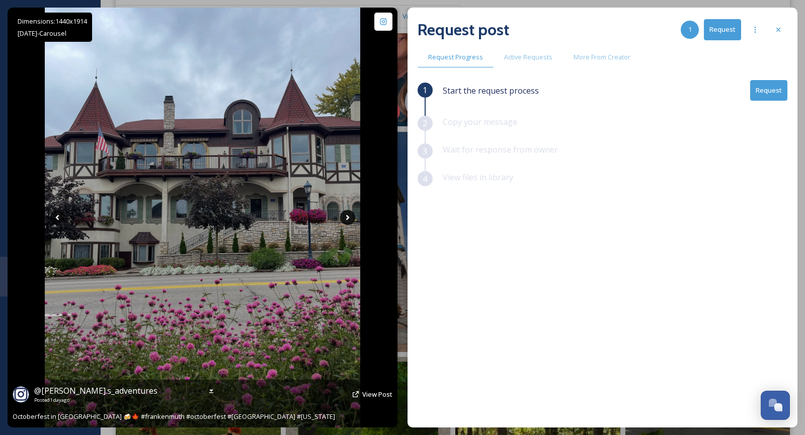
click at [347, 218] on icon at bounding box center [348, 218] width 4 height 6
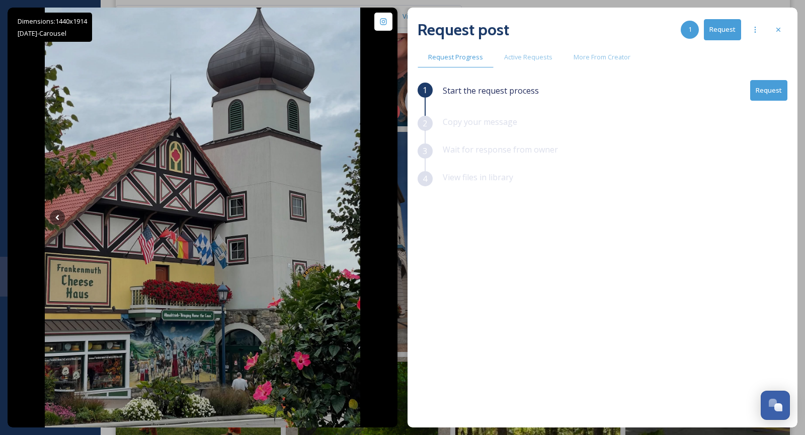
click at [762, 96] on button "Request" at bounding box center [768, 90] width 37 height 21
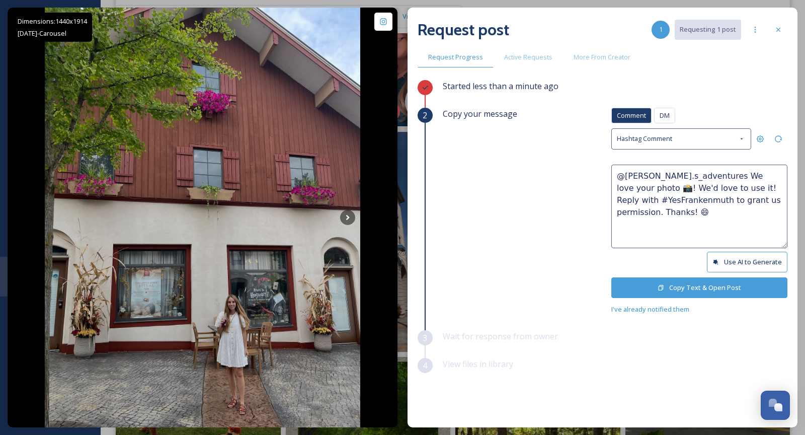
click at [777, 176] on textarea "@[PERSON_NAME].s_adventures We love your photo 📸! We'd love to use it! Reply wi…" at bounding box center [699, 207] width 176 height 84
click at [696, 189] on textarea "@[PERSON_NAME].s_adventures We love your photos 📸! We'd love to use it! Reply w…" at bounding box center [699, 207] width 176 height 84
type textarea "@[PERSON_NAME].s_adventures We love your photos 📸! We'd love to use them! Reply…"
click at [701, 287] on button "Copy Text & Open Post" at bounding box center [699, 287] width 176 height 21
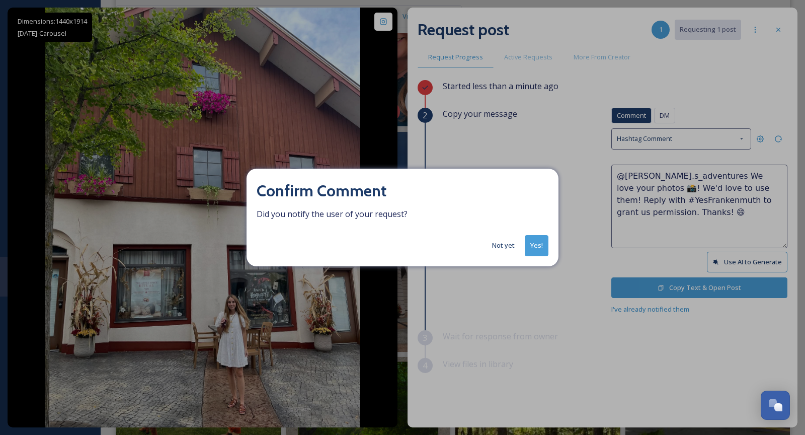
click at [531, 243] on button "Yes!" at bounding box center [537, 245] width 24 height 21
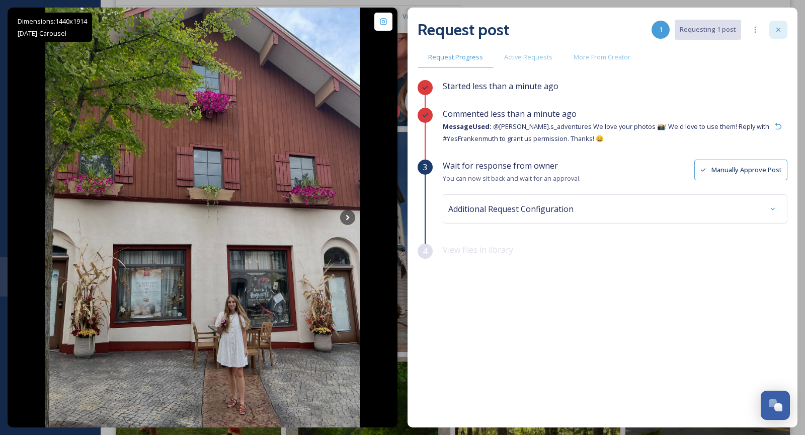
click at [773, 35] on div at bounding box center [778, 30] width 18 height 18
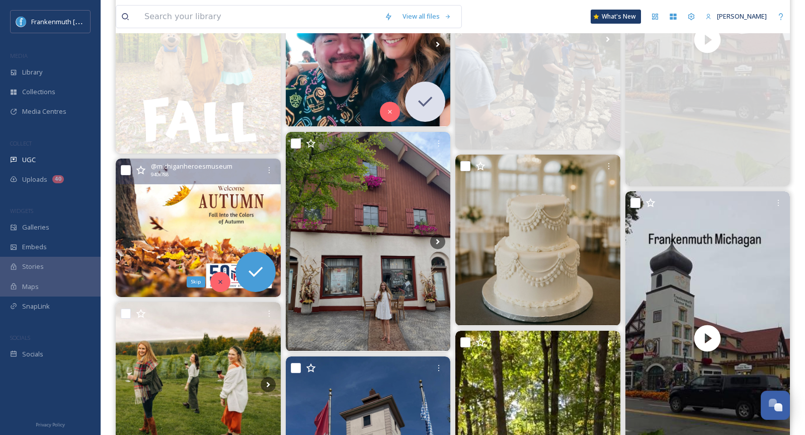
click at [214, 282] on div "Skip" at bounding box center [220, 282] width 20 height 20
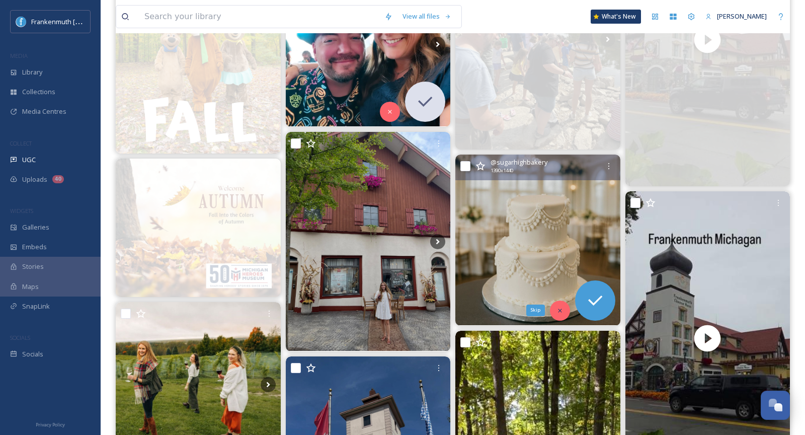
click at [561, 313] on div "Skip" at bounding box center [560, 310] width 20 height 20
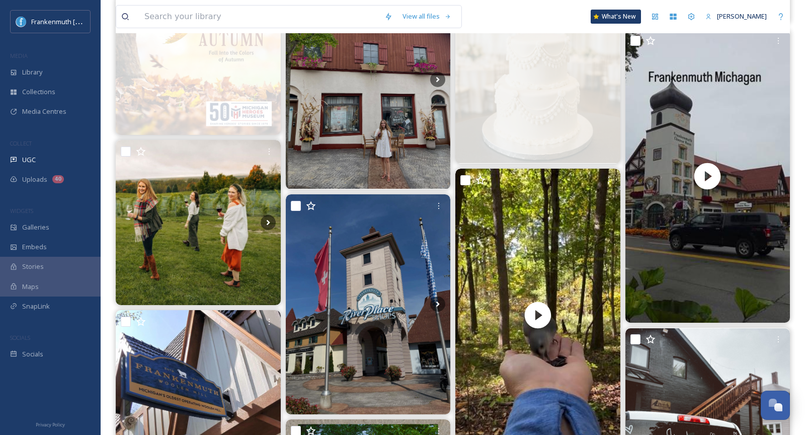
scroll to position [1378, 0]
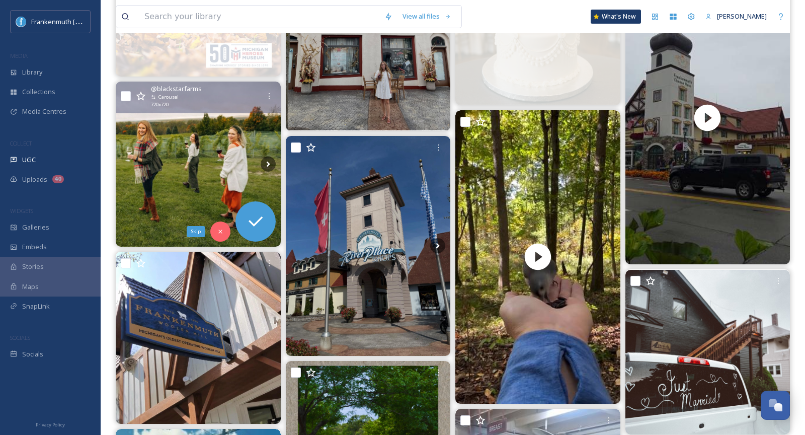
click at [222, 229] on icon at bounding box center [220, 231] width 7 height 7
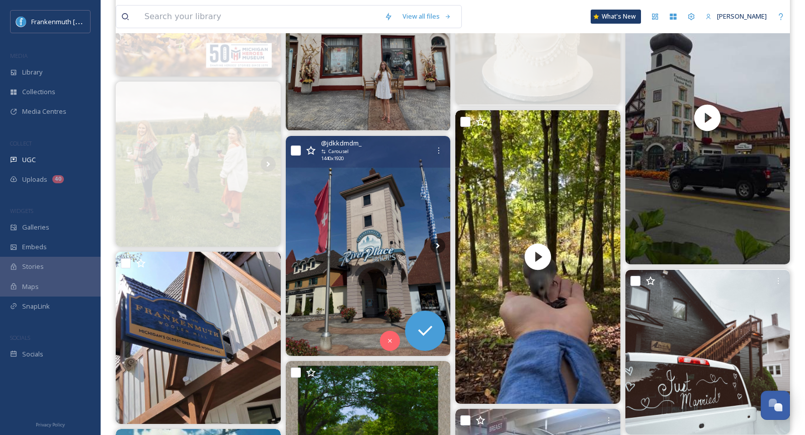
click at [373, 240] on img at bounding box center [368, 246] width 165 height 220
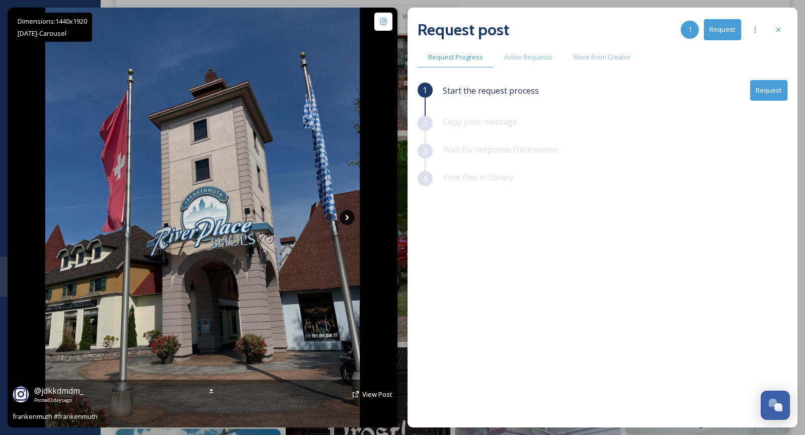
click at [345, 215] on icon at bounding box center [347, 217] width 15 height 15
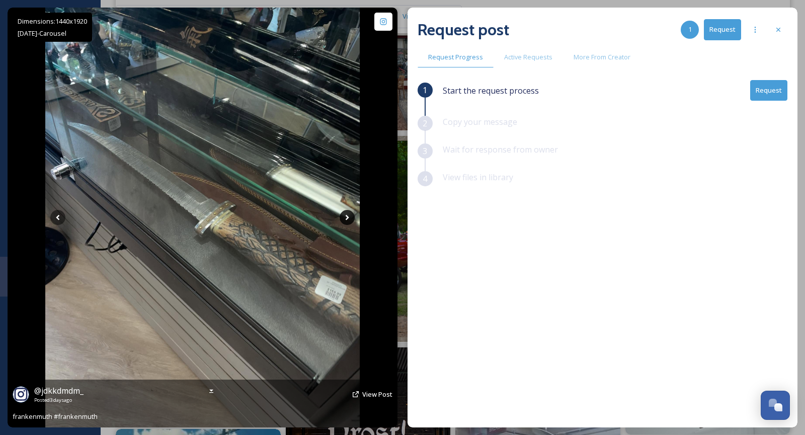
click at [345, 216] on icon at bounding box center [347, 217] width 15 height 15
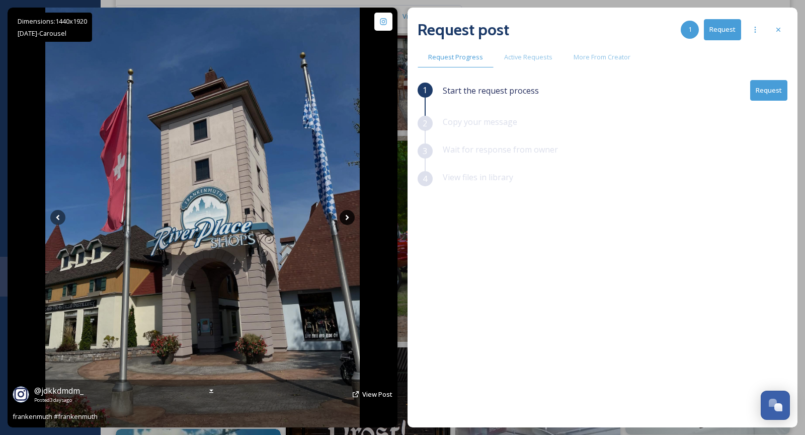
click at [345, 216] on icon at bounding box center [347, 217] width 15 height 15
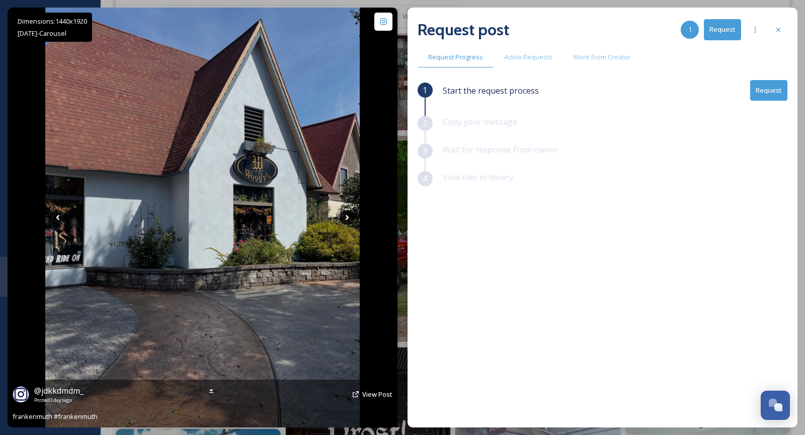
click at [345, 216] on icon at bounding box center [347, 217] width 15 height 15
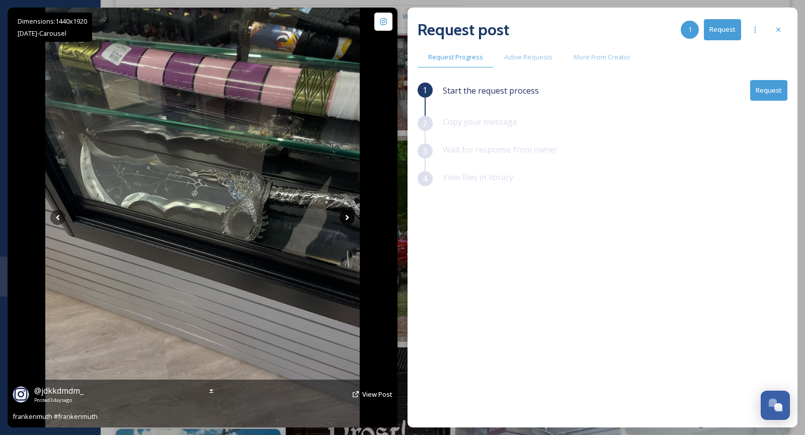
click at [345, 216] on icon at bounding box center [347, 217] width 15 height 15
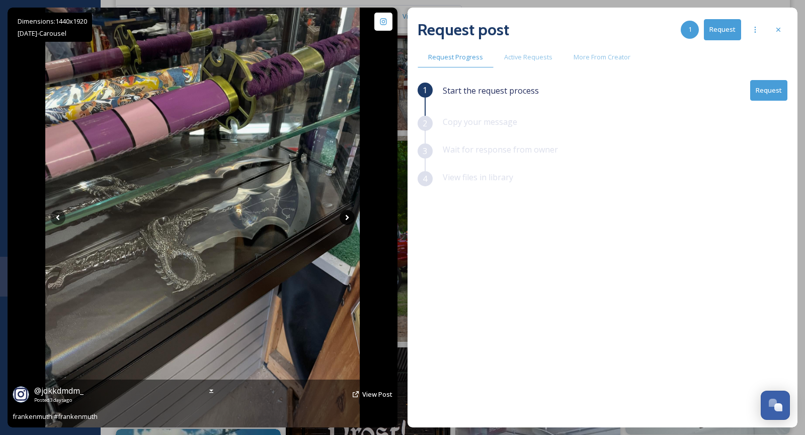
click at [345, 216] on icon at bounding box center [347, 217] width 15 height 15
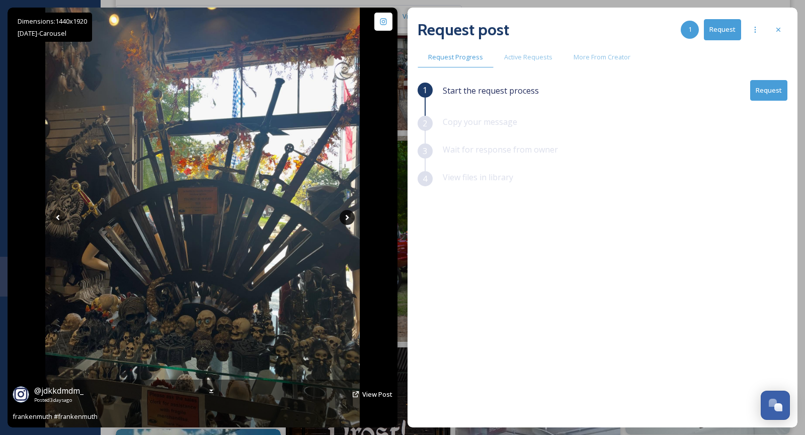
click at [345, 216] on icon at bounding box center [347, 217] width 15 height 15
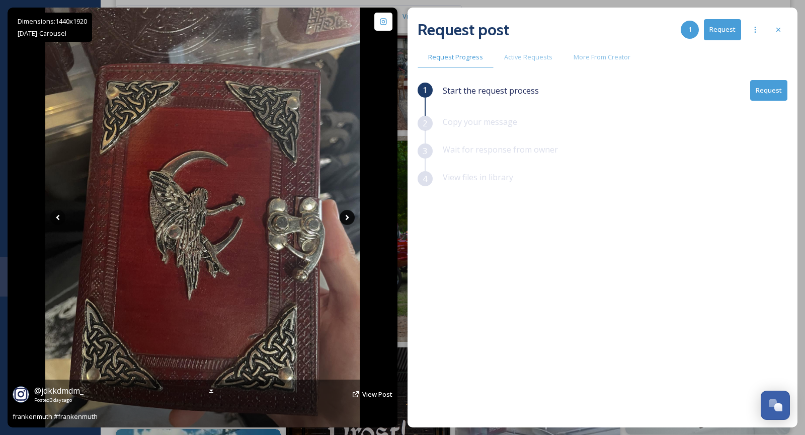
click at [345, 216] on icon at bounding box center [347, 217] width 15 height 15
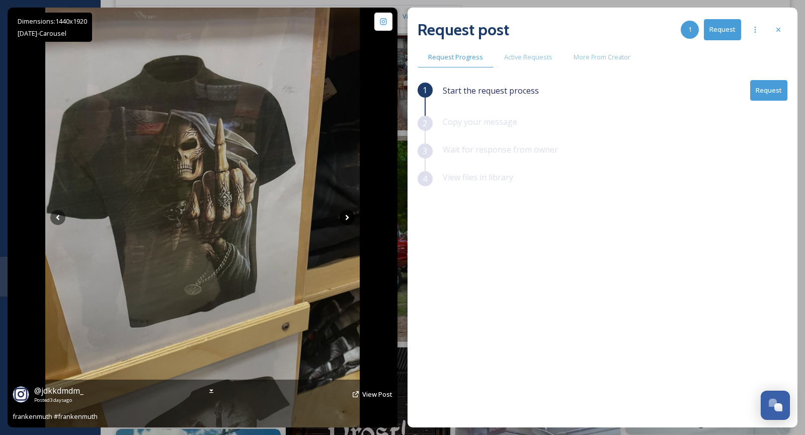
click at [345, 216] on icon at bounding box center [347, 217] width 15 height 15
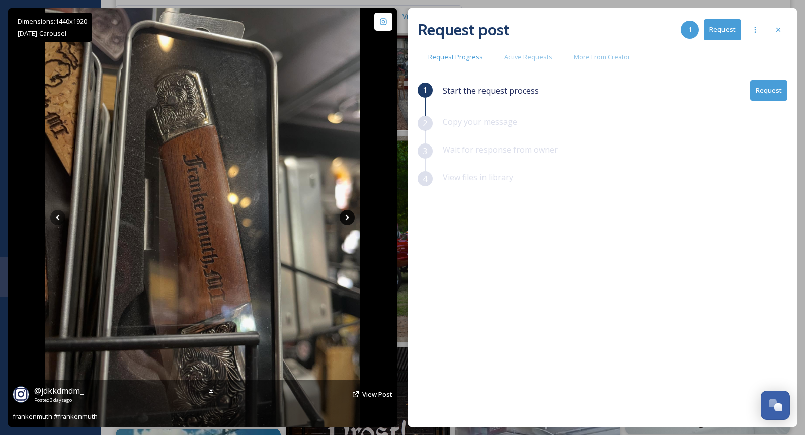
click at [347, 216] on icon at bounding box center [348, 218] width 4 height 6
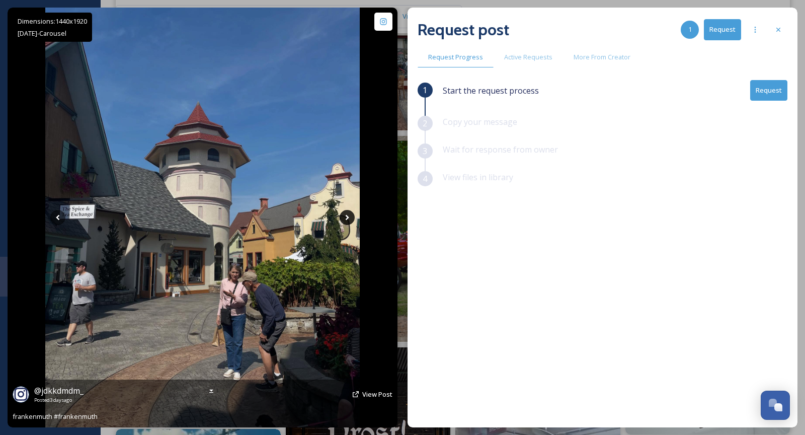
click at [347, 216] on icon at bounding box center [348, 218] width 4 height 6
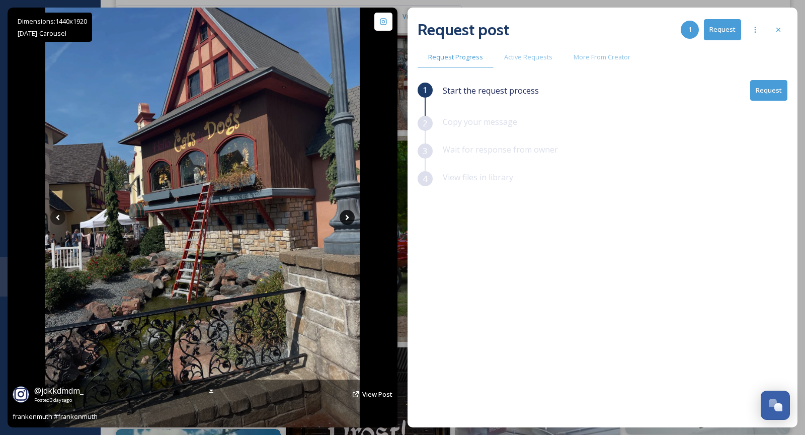
click at [347, 216] on icon at bounding box center [348, 218] width 4 height 6
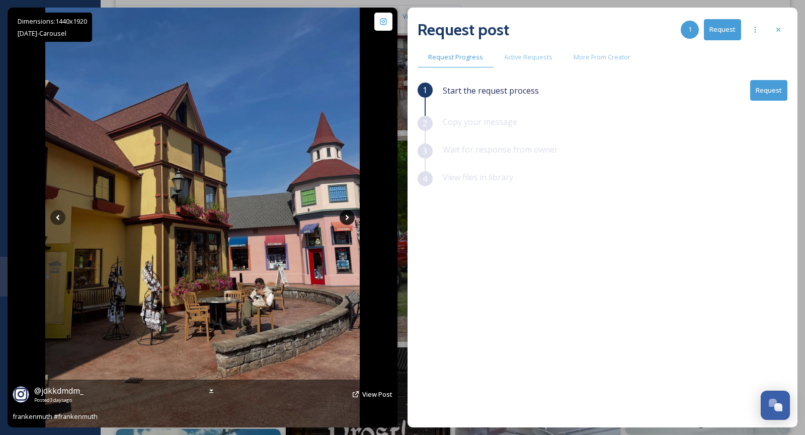
click at [347, 216] on icon at bounding box center [348, 218] width 4 height 6
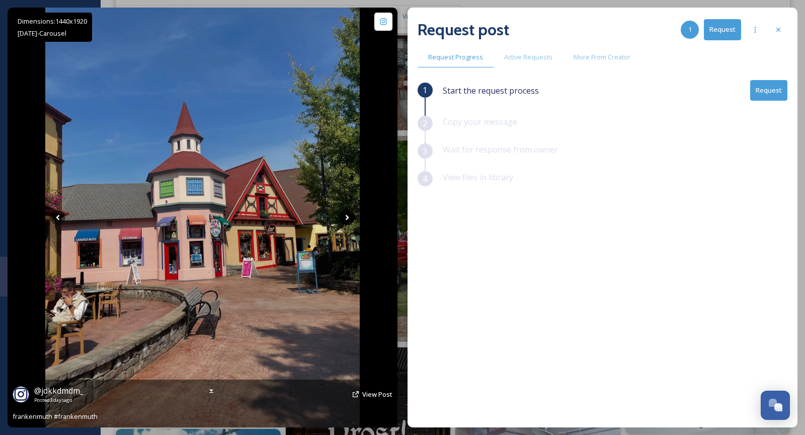
click at [347, 216] on icon at bounding box center [348, 218] width 4 height 6
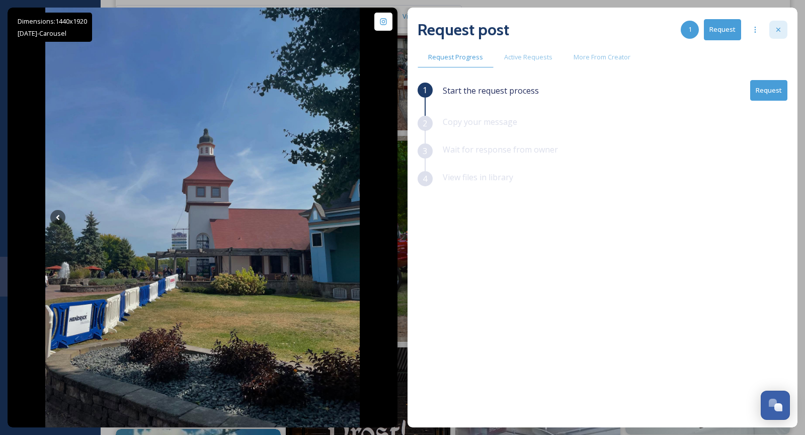
click at [775, 30] on icon at bounding box center [778, 30] width 8 height 8
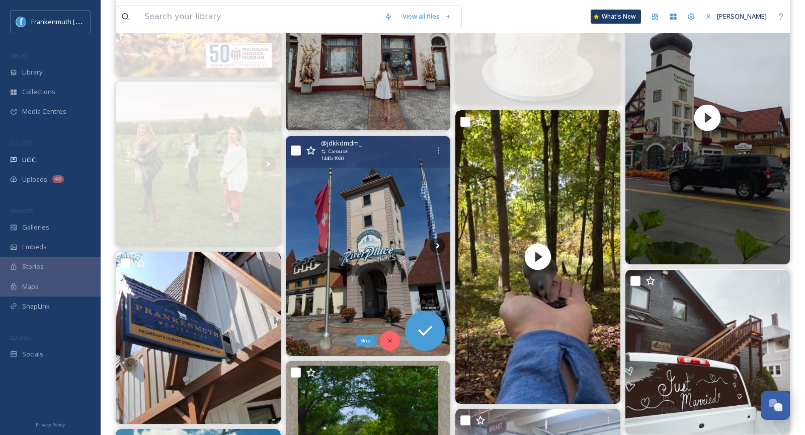
click at [391, 335] on div "Skip" at bounding box center [390, 341] width 20 height 20
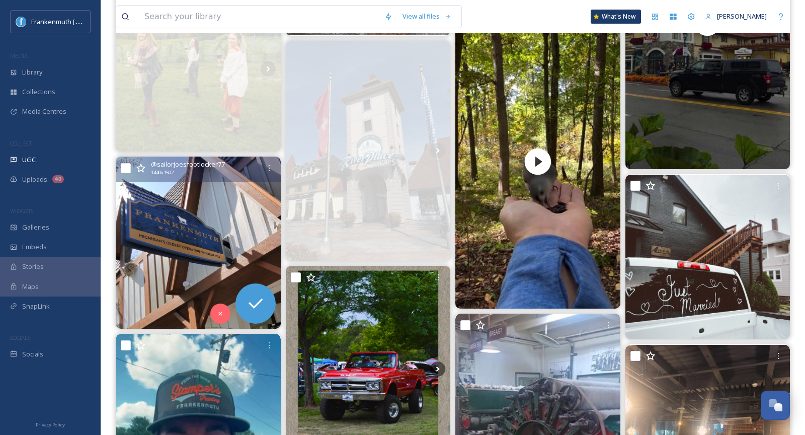
scroll to position [1474, 0]
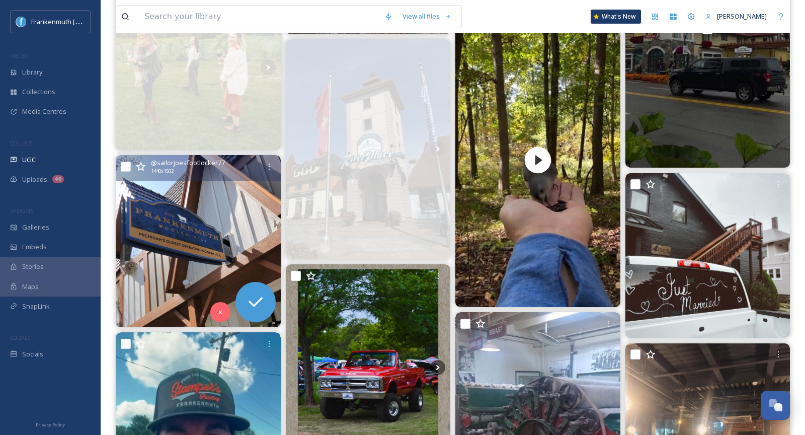
click at [190, 277] on img at bounding box center [198, 241] width 165 height 172
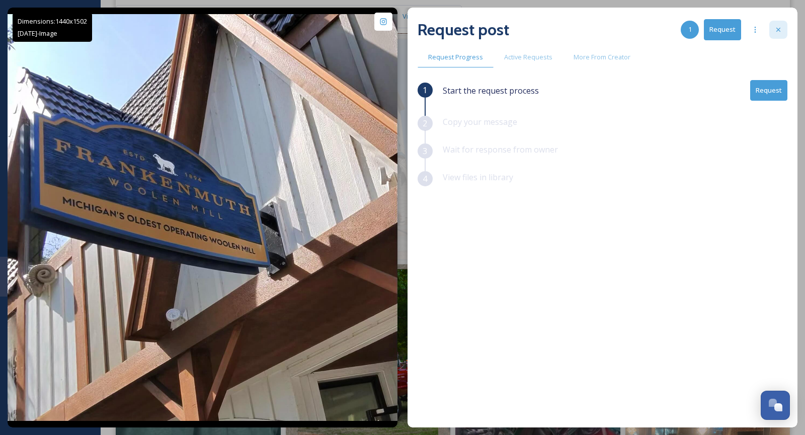
click at [781, 37] on div at bounding box center [778, 30] width 18 height 18
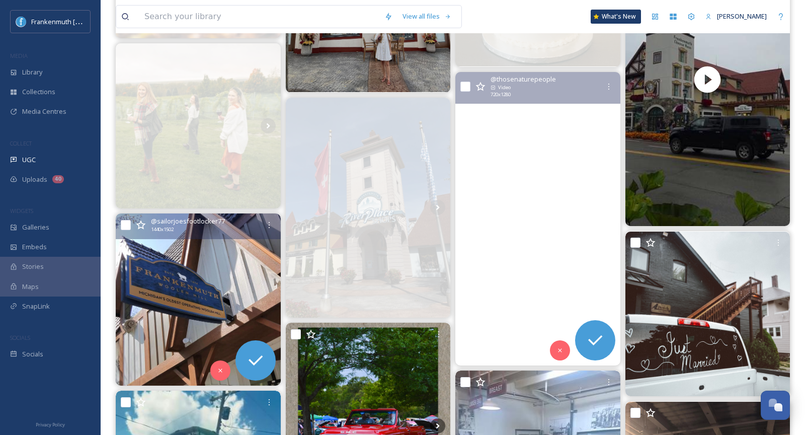
scroll to position [1387, 0]
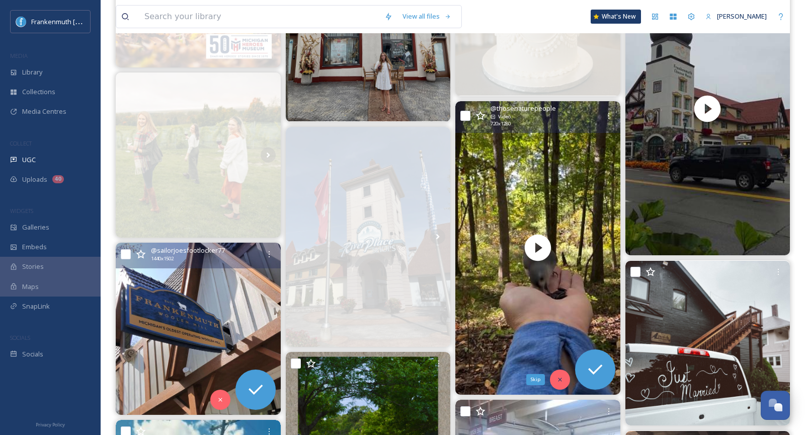
click at [562, 378] on icon at bounding box center [560, 379] width 7 height 7
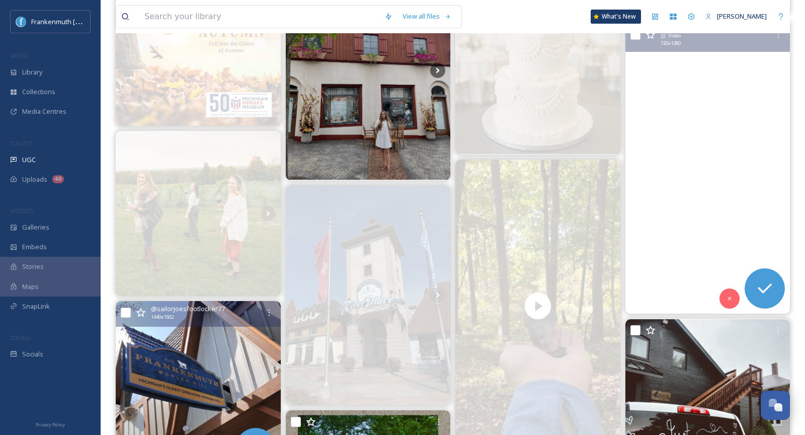
scroll to position [1326, 0]
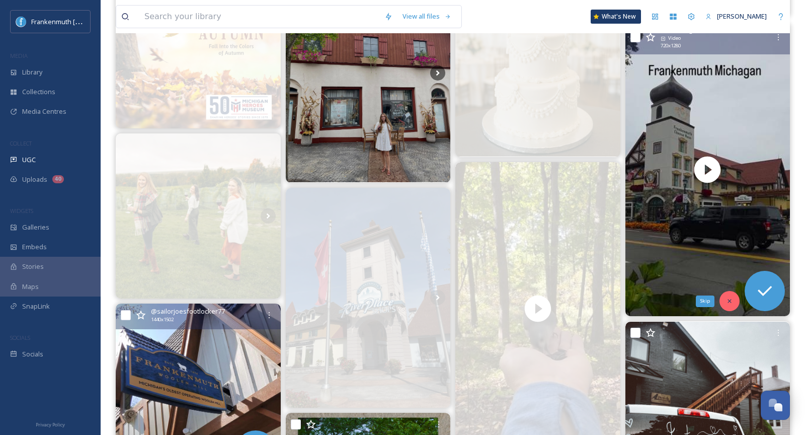
click at [727, 301] on icon at bounding box center [729, 300] width 7 height 7
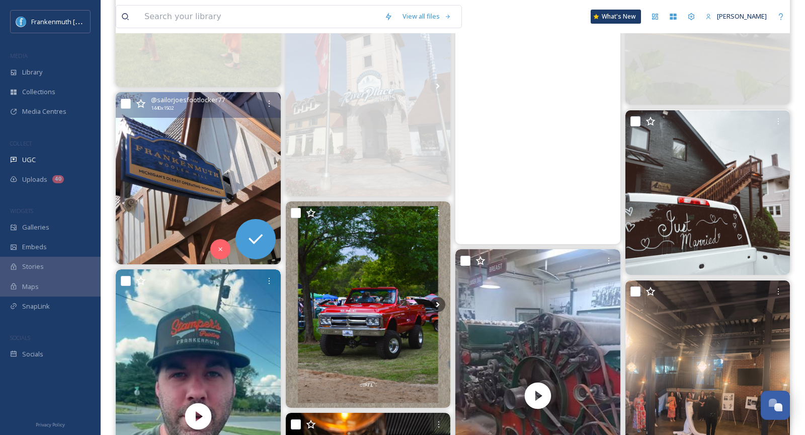
scroll to position [1539, 0]
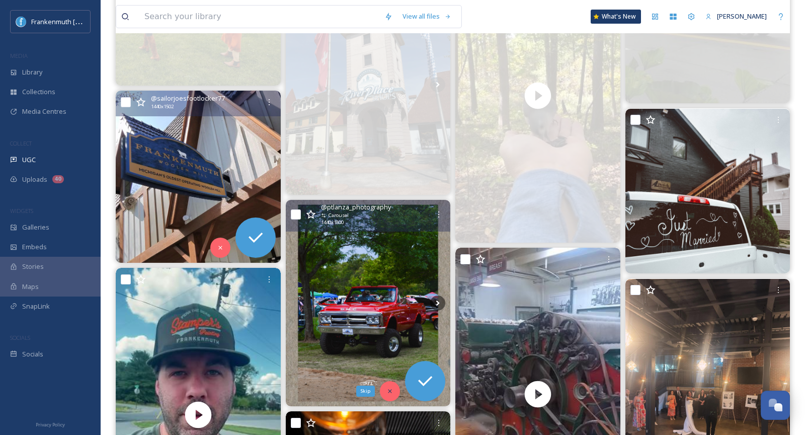
click at [389, 392] on icon at bounding box center [389, 390] width 7 height 7
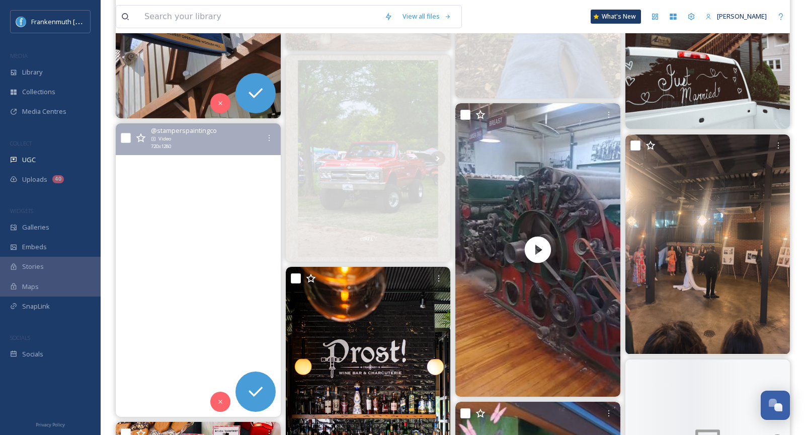
scroll to position [1684, 0]
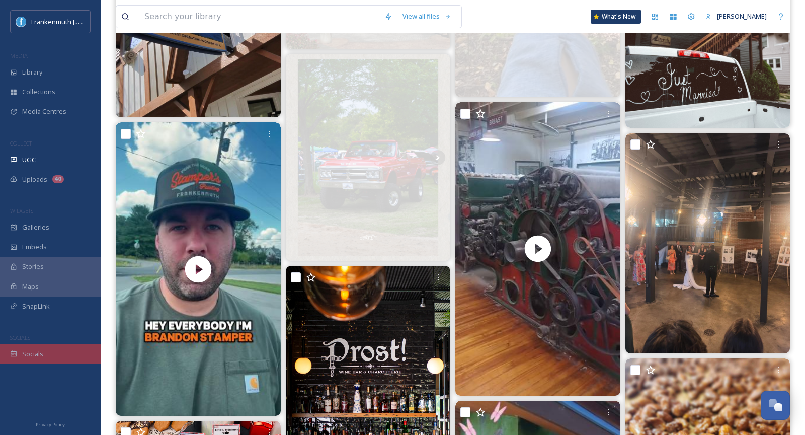
click at [35, 352] on span "Socials" at bounding box center [32, 354] width 21 height 10
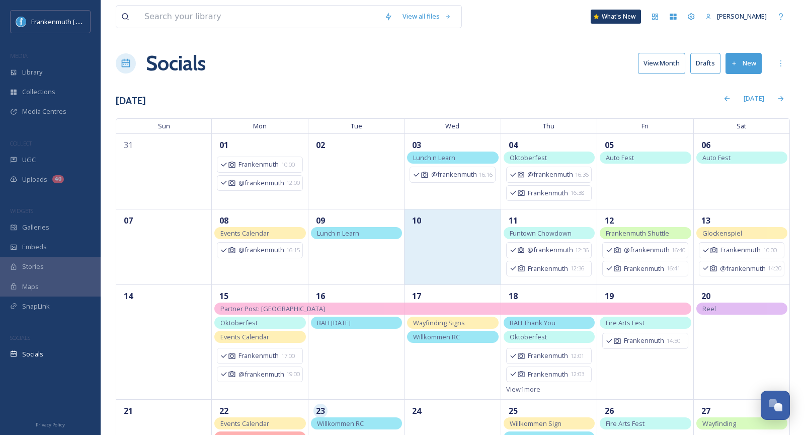
scroll to position [136, 0]
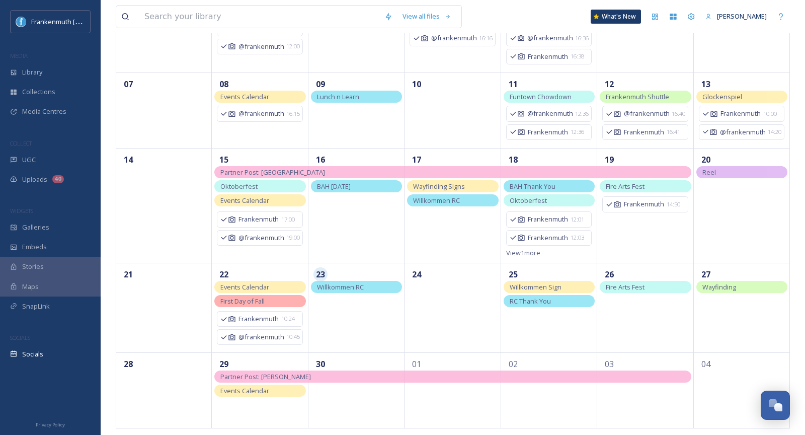
click at [356, 288] on span "Willkommen RC" at bounding box center [340, 286] width 47 height 9
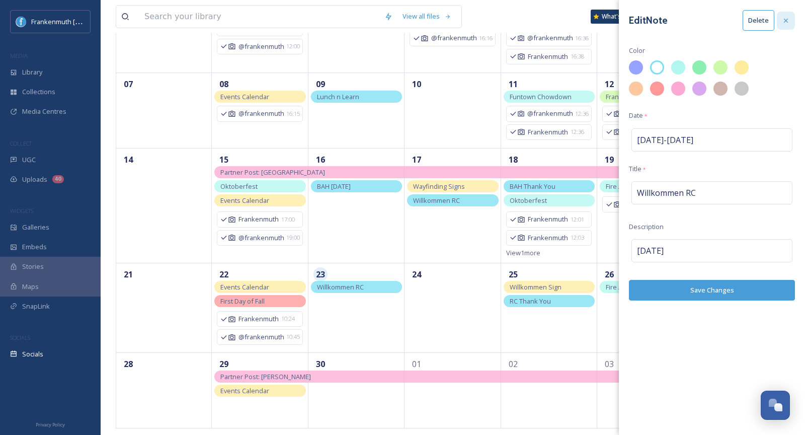
click at [790, 17] on icon at bounding box center [786, 21] width 8 height 8
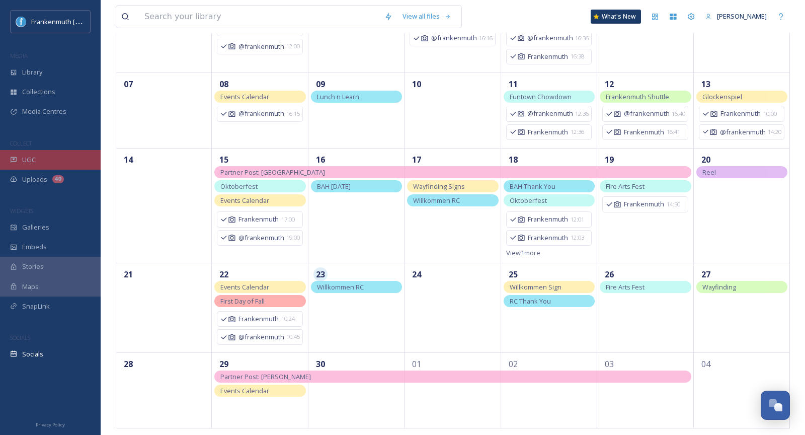
click at [55, 159] on div "UGC" at bounding box center [50, 160] width 101 height 20
